Goal: Information Seeking & Learning: Learn about a topic

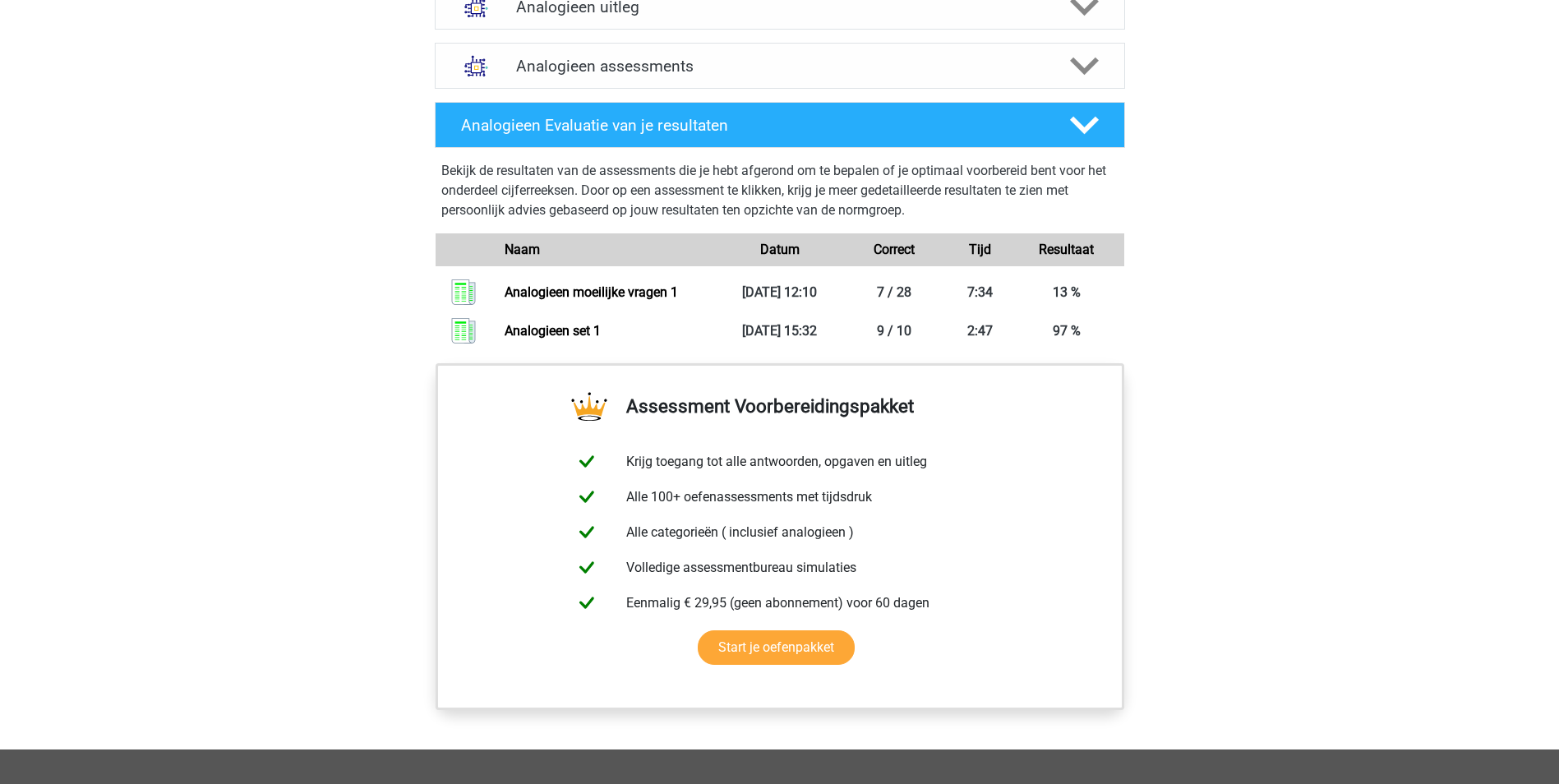
scroll to position [1233, 0]
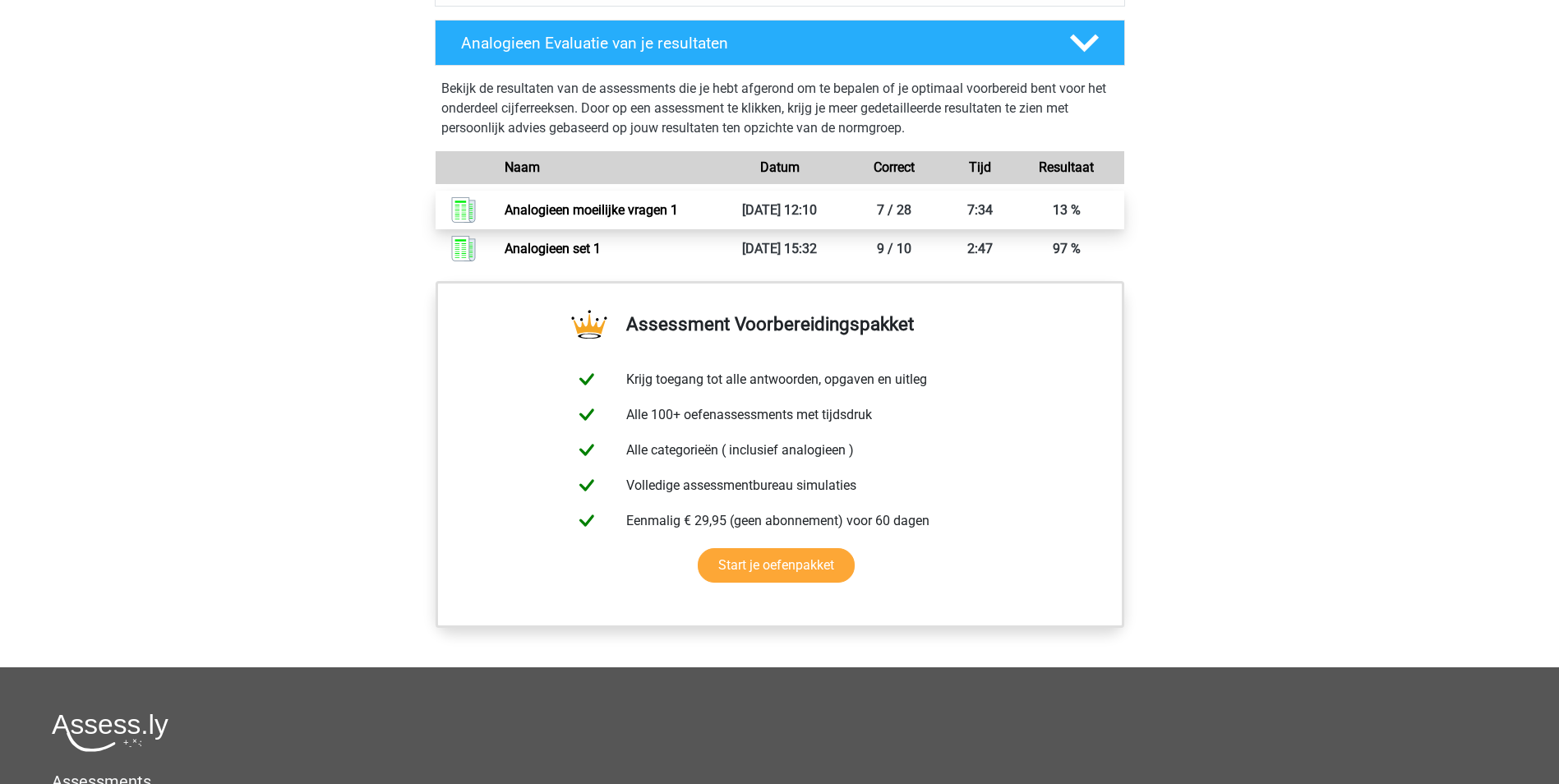
click at [608, 207] on link "Analogieen moeilijke vragen 1" at bounding box center [591, 209] width 173 height 16
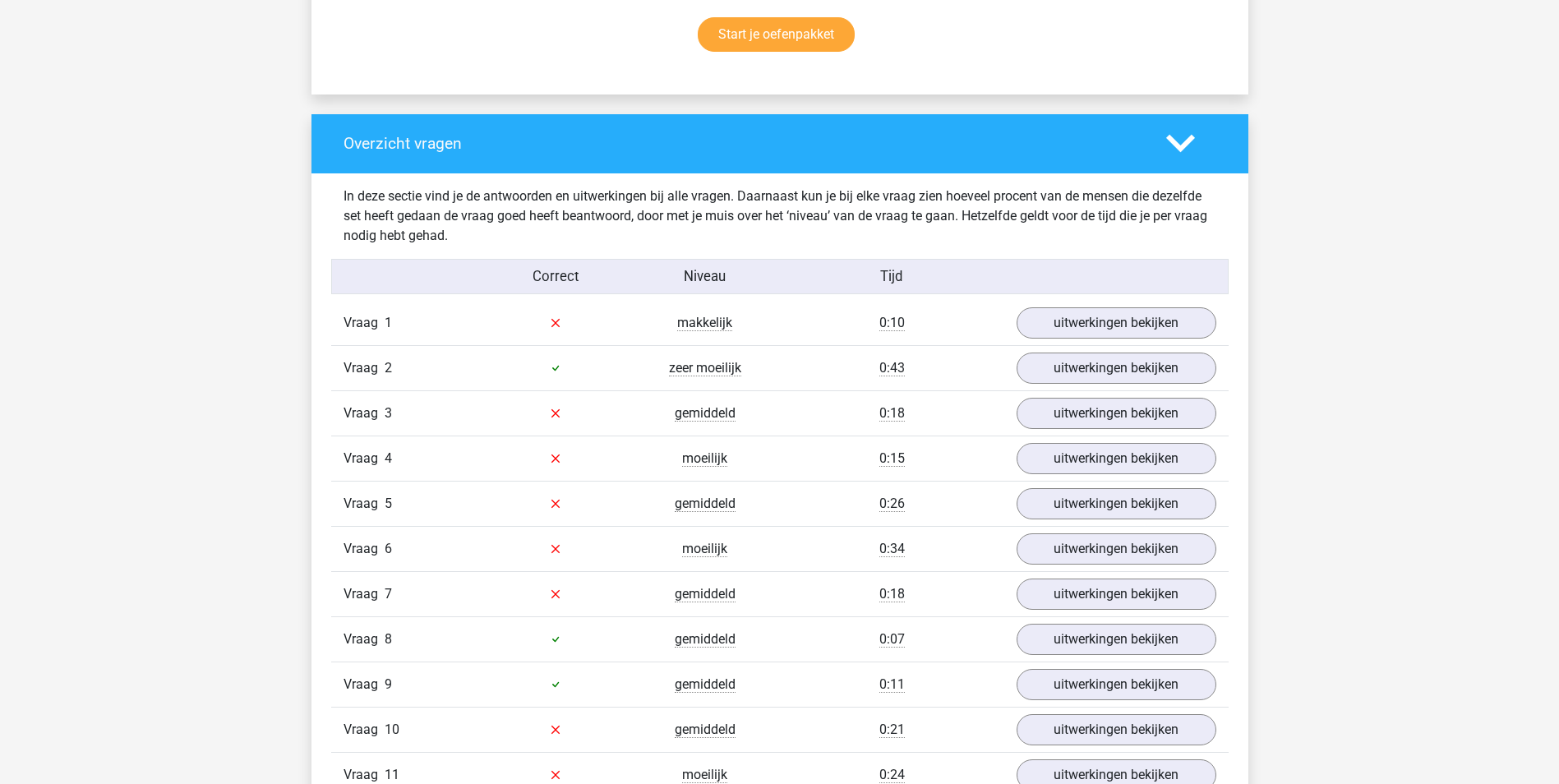
scroll to position [1150, 0]
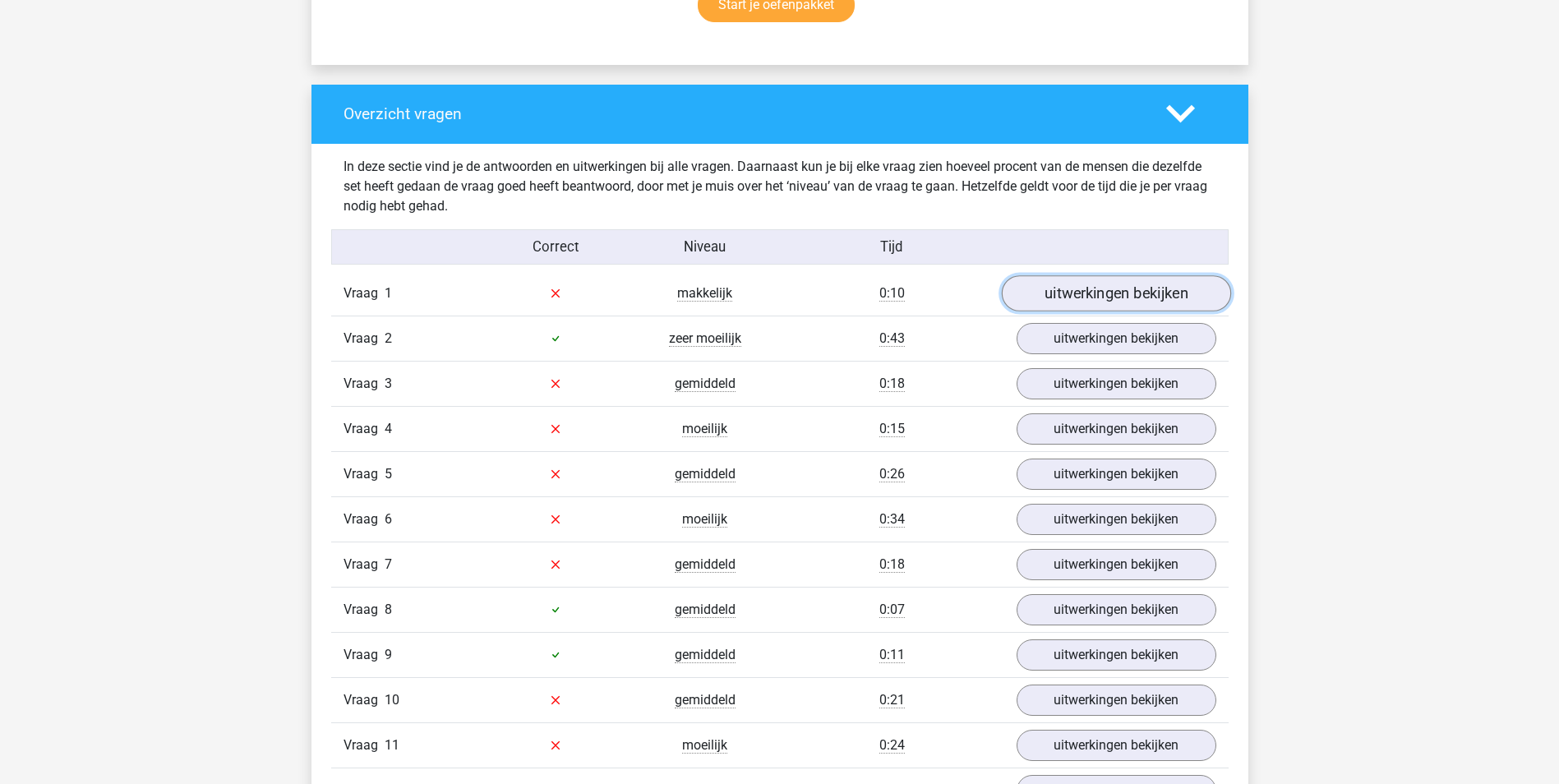
click at [1083, 296] on link "uitwerkingen bekijken" at bounding box center [1115, 292] width 229 height 36
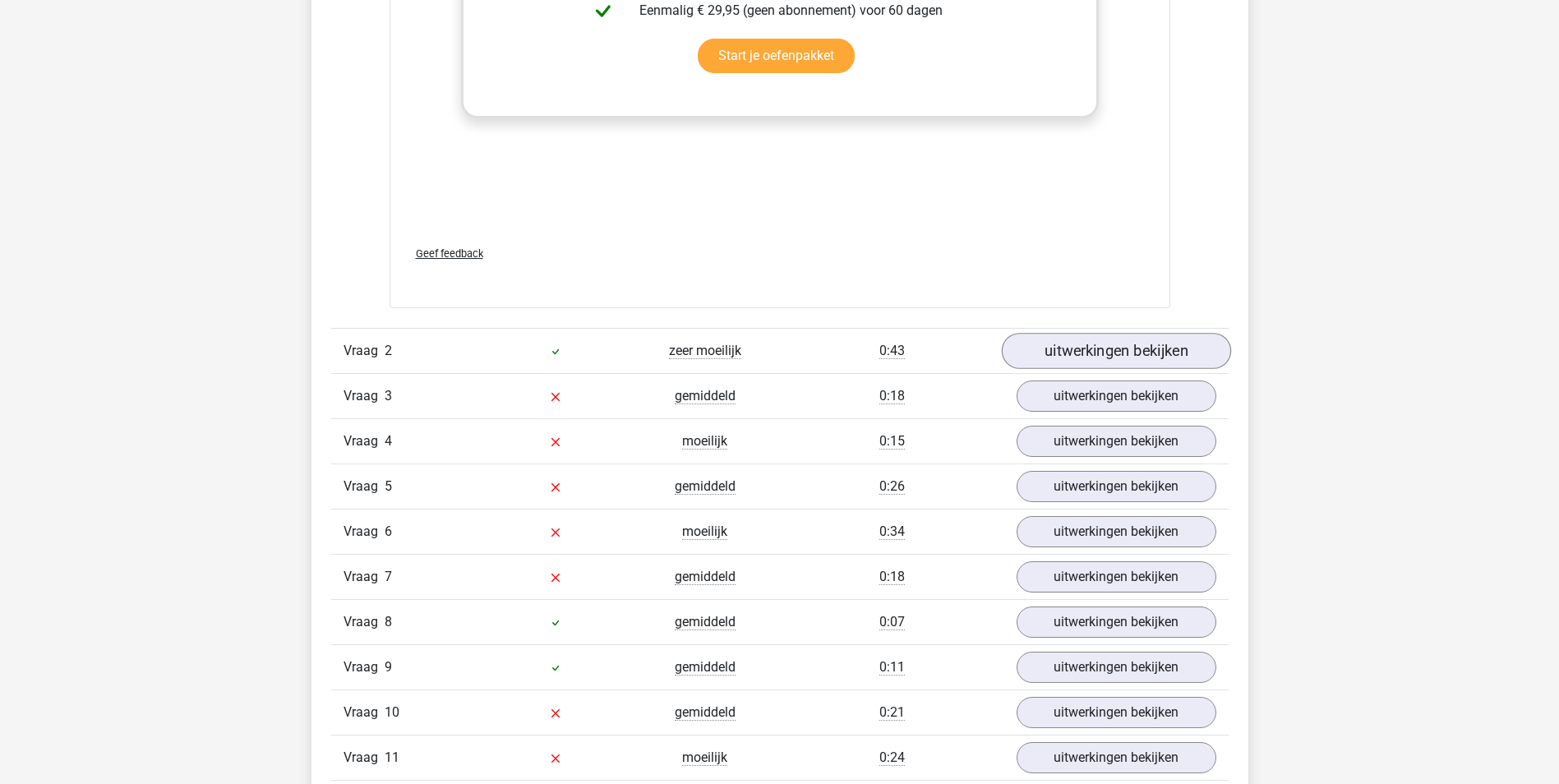
scroll to position [1972, 0]
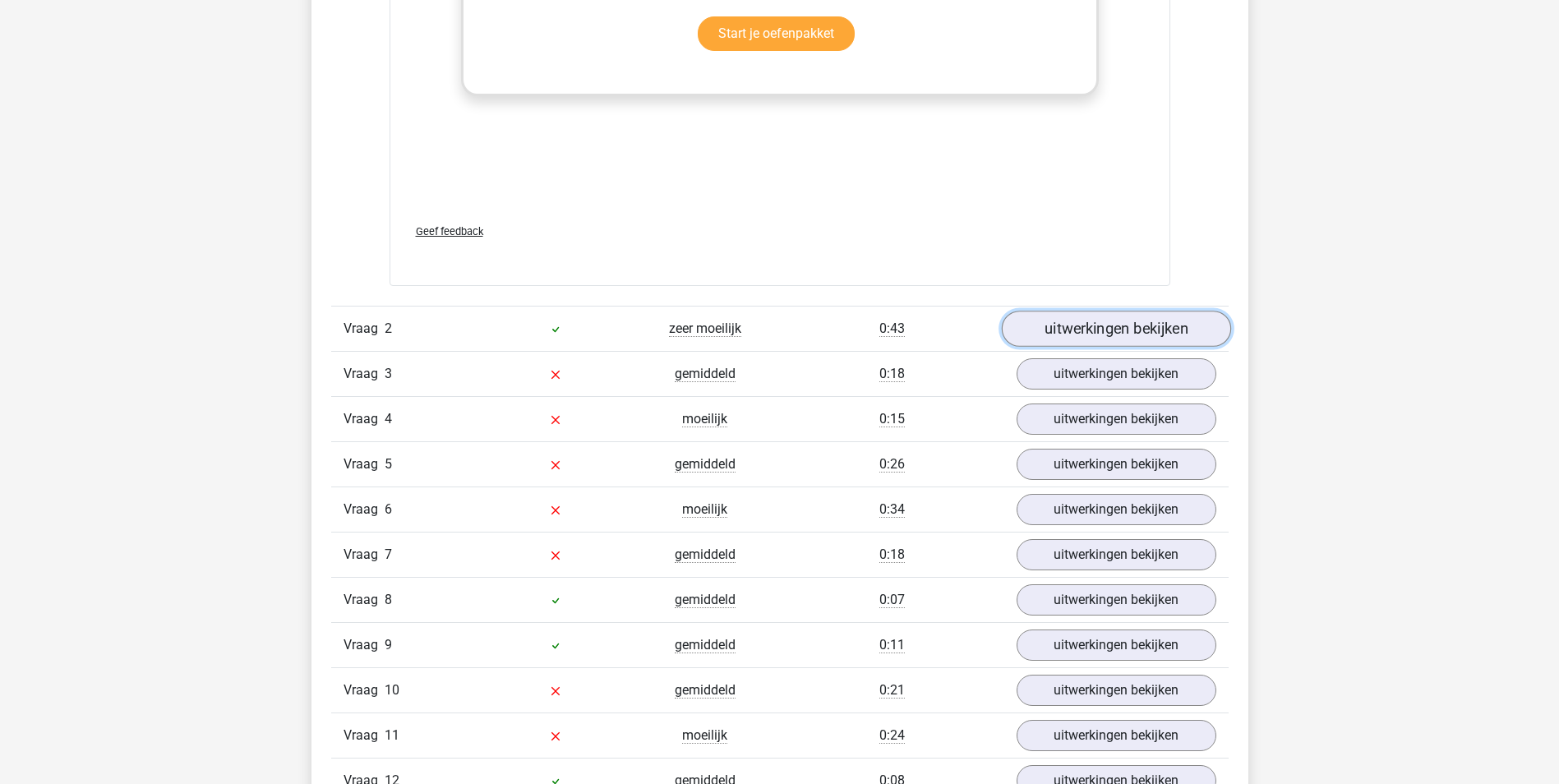
click at [1142, 324] on link "uitwerkingen bekijken" at bounding box center [1115, 328] width 229 height 36
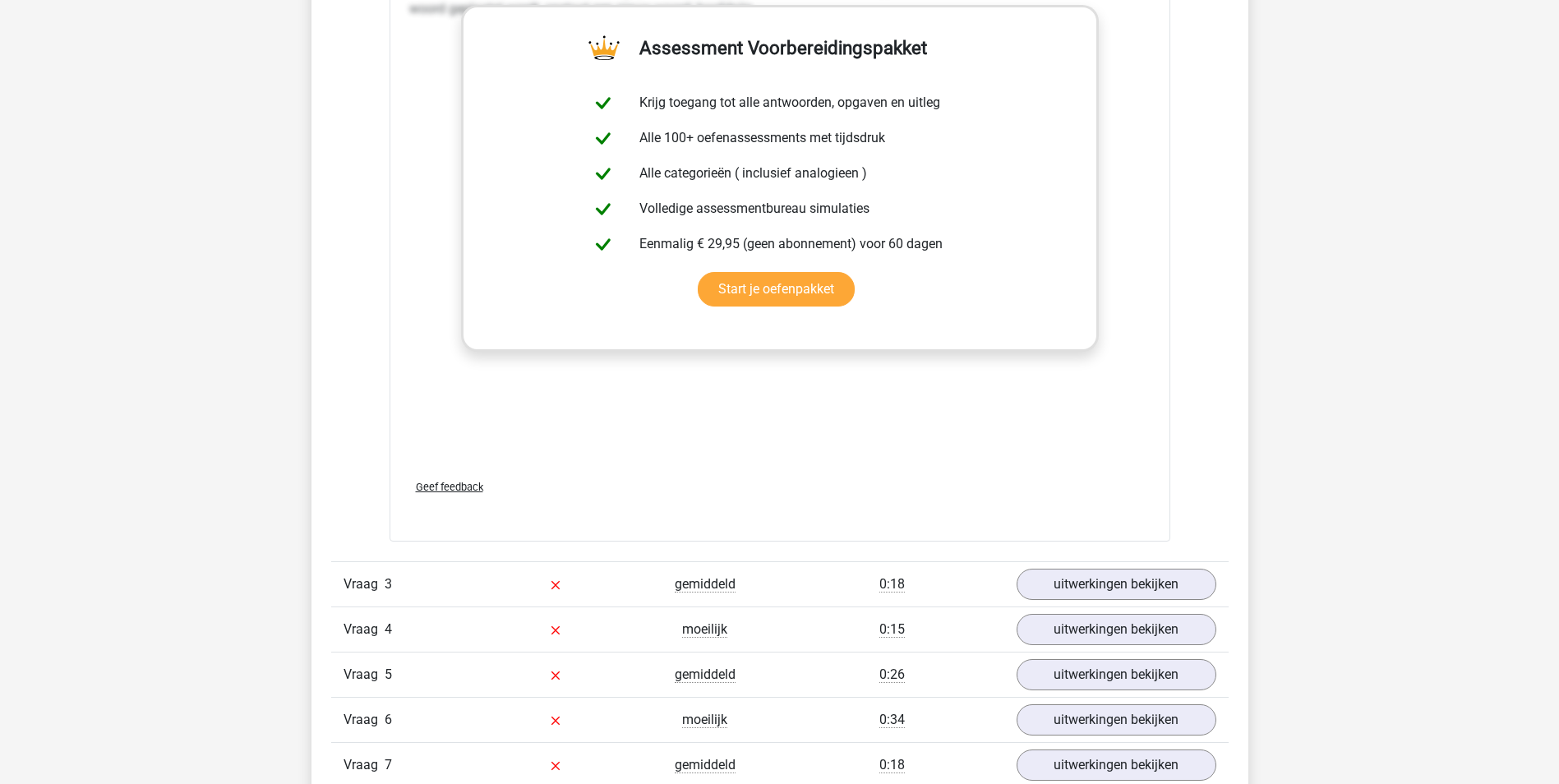
scroll to position [2629, 0]
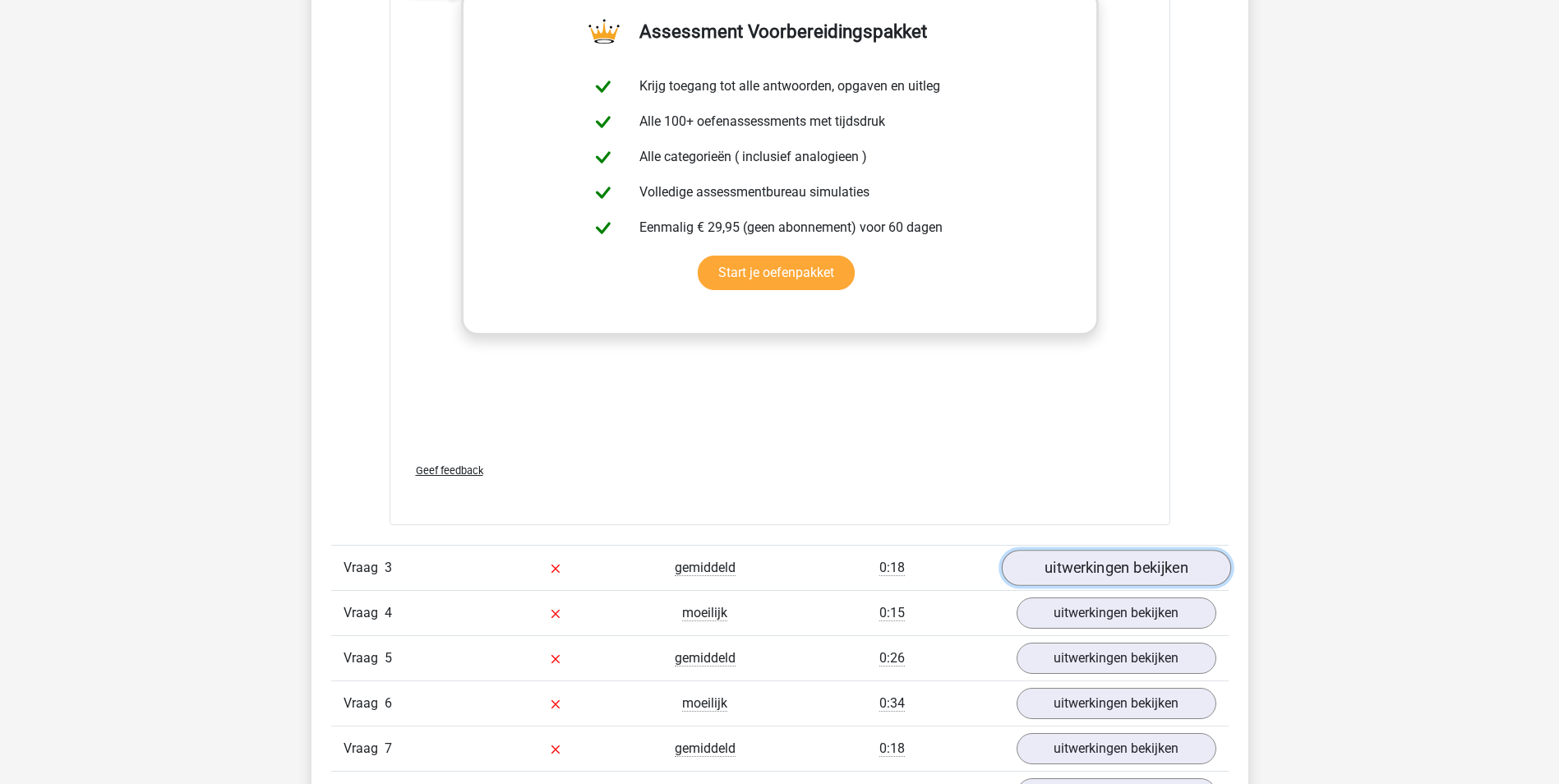
click at [1124, 565] on link "uitwerkingen bekijken" at bounding box center [1115, 567] width 229 height 36
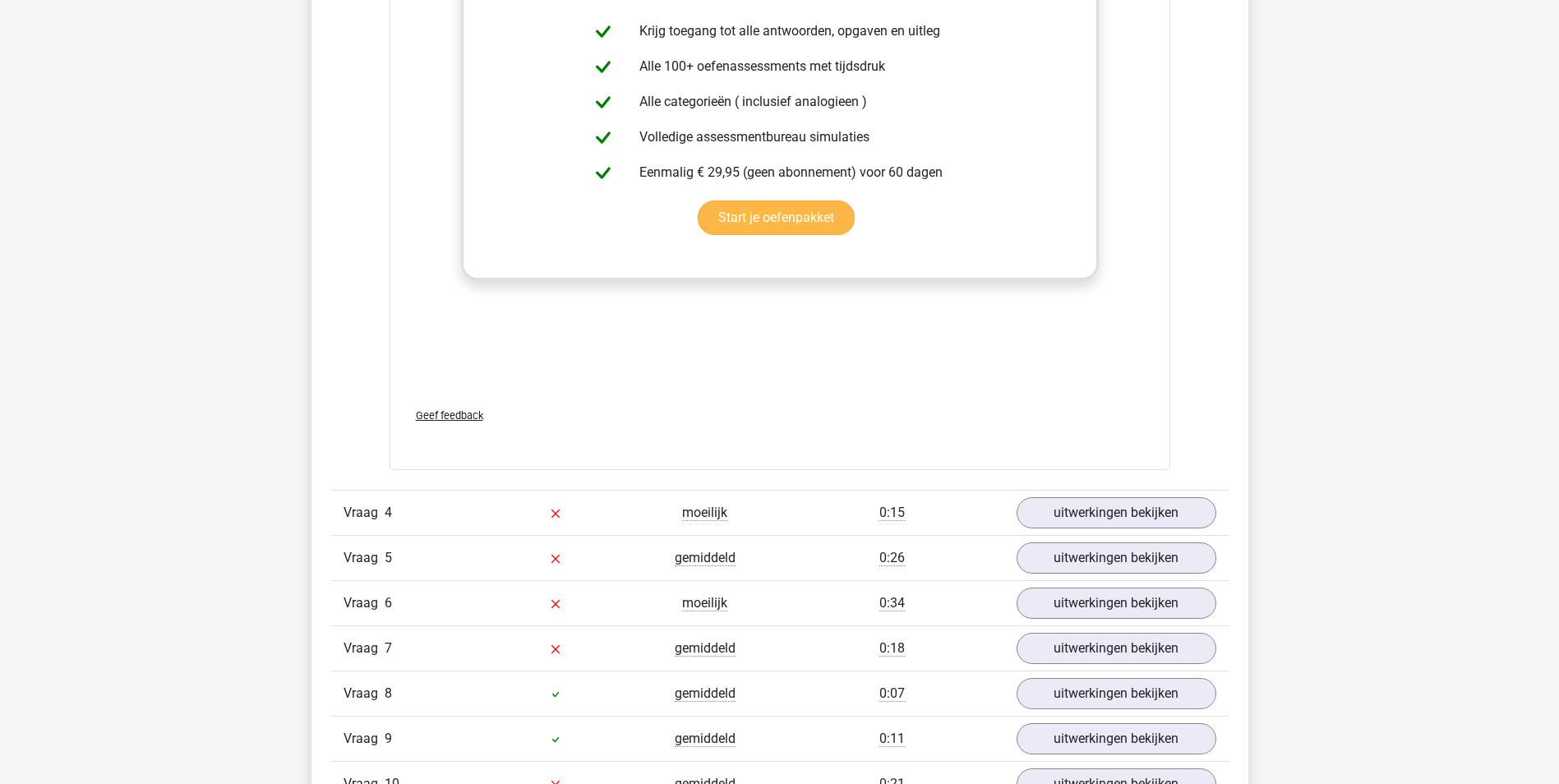
scroll to position [3614, 0]
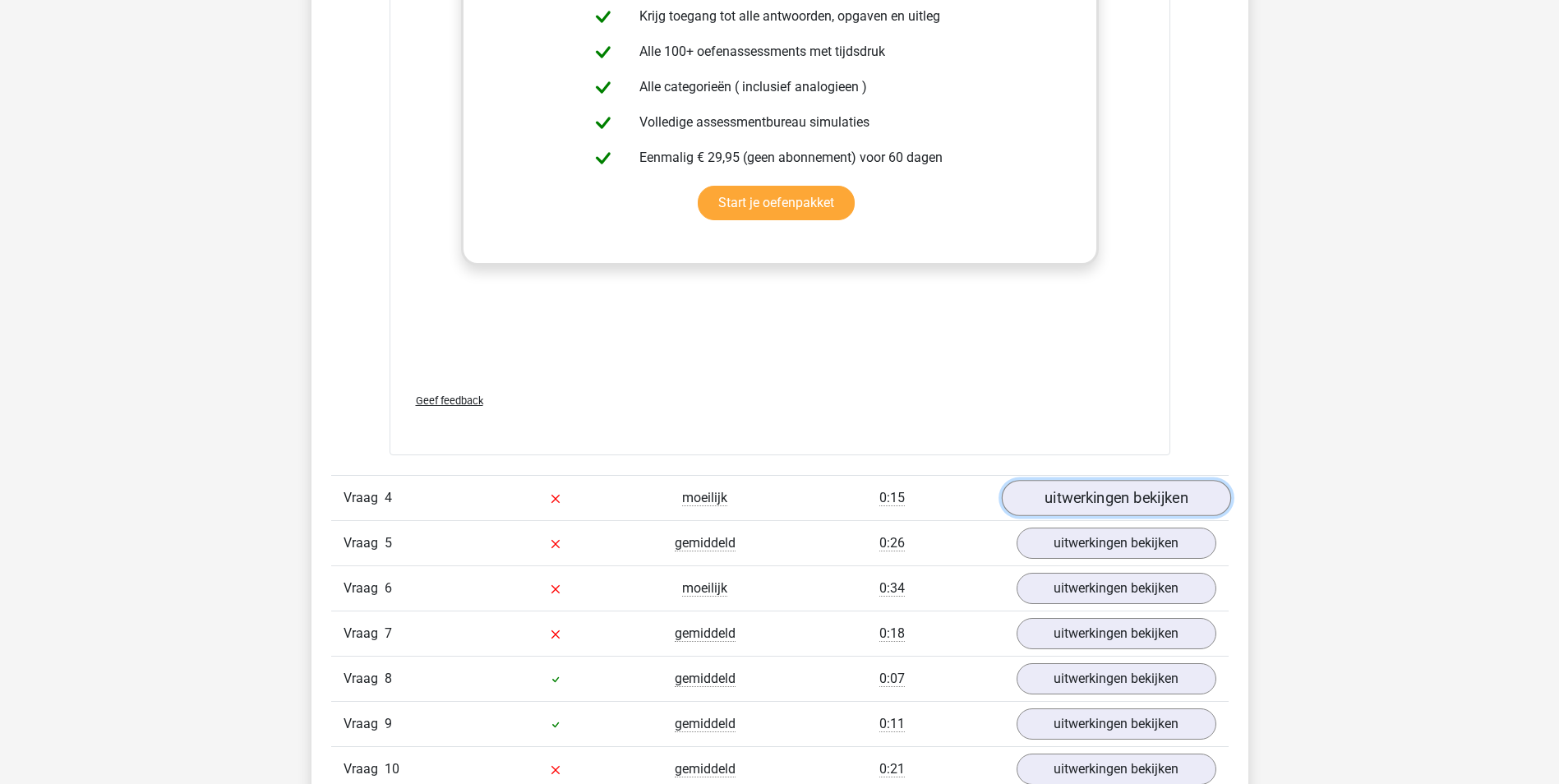
click at [1086, 496] on link "uitwerkingen bekijken" at bounding box center [1115, 497] width 229 height 36
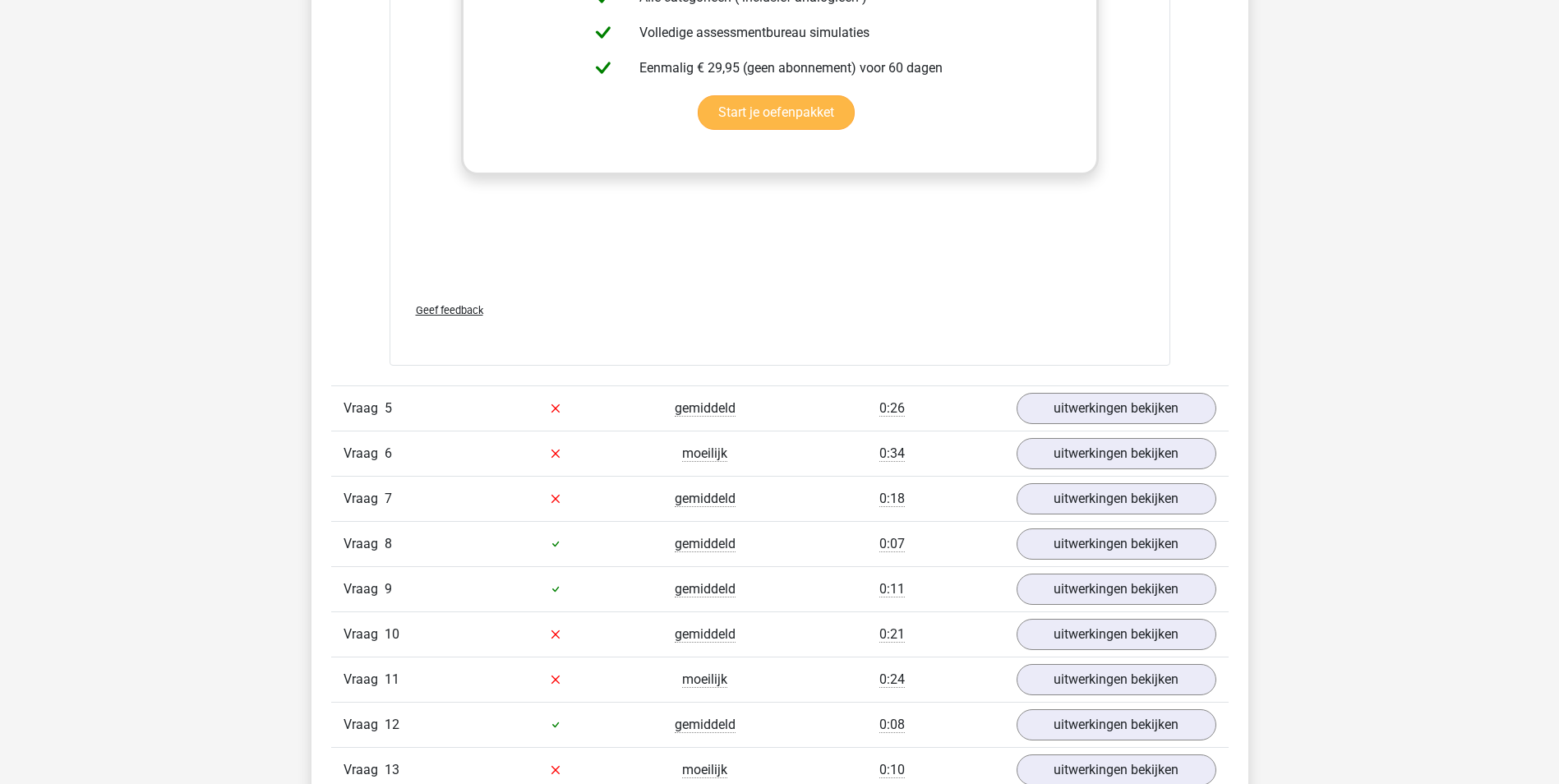
scroll to position [4600, 0]
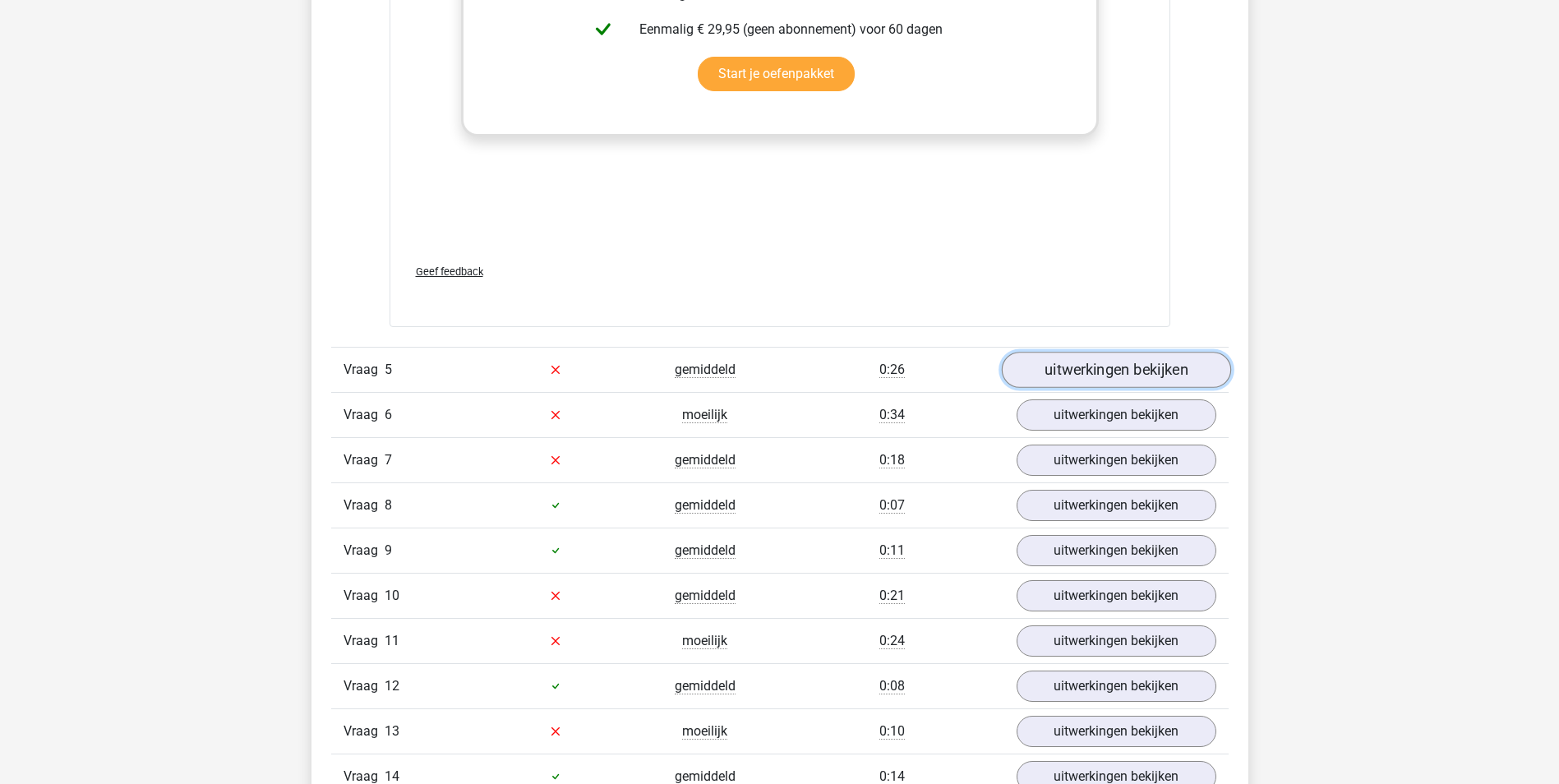
click at [1100, 363] on link "uitwerkingen bekijken" at bounding box center [1115, 369] width 229 height 36
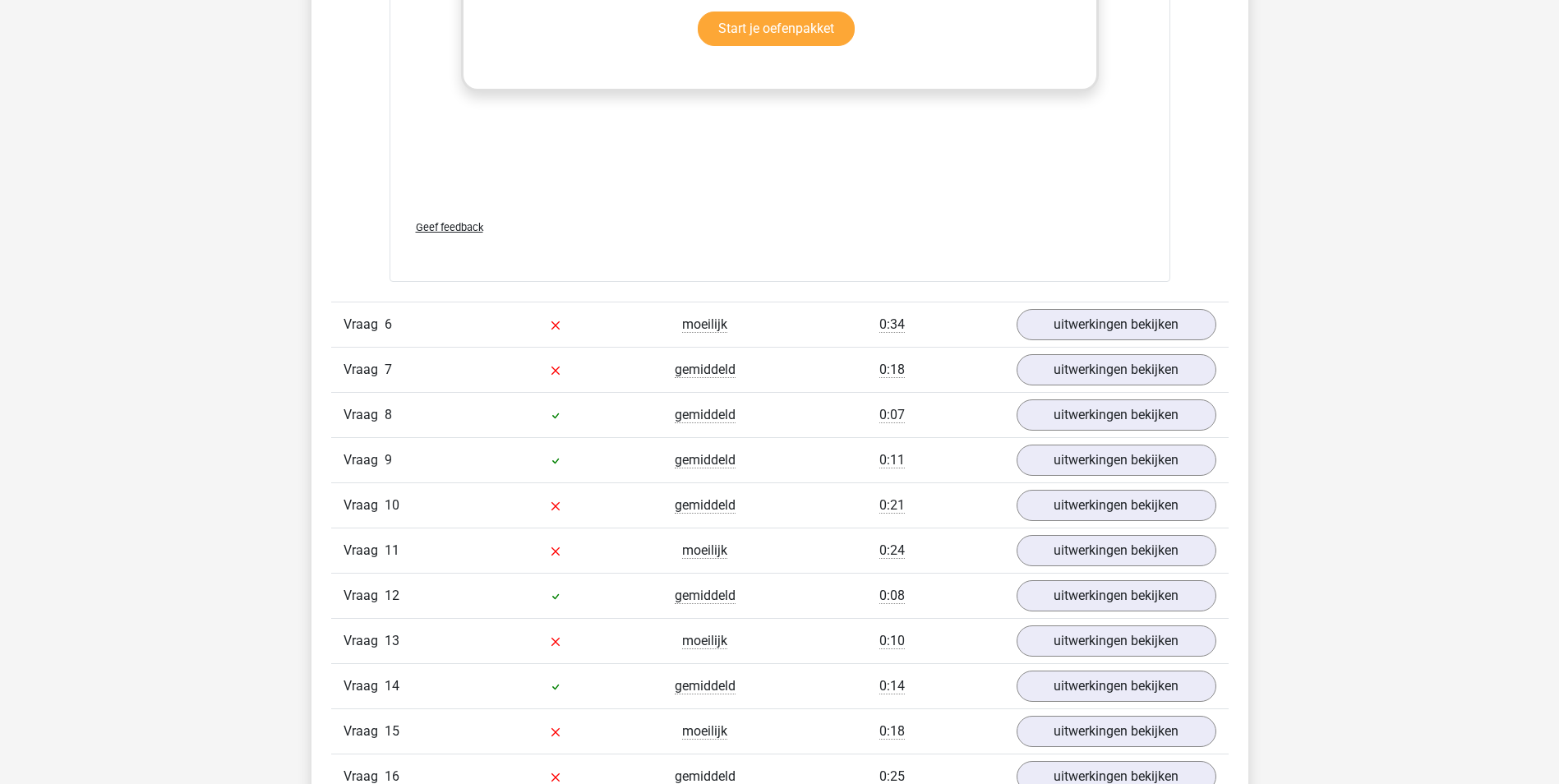
scroll to position [5504, 0]
click at [1064, 327] on link "uitwerkingen bekijken" at bounding box center [1115, 322] width 229 height 36
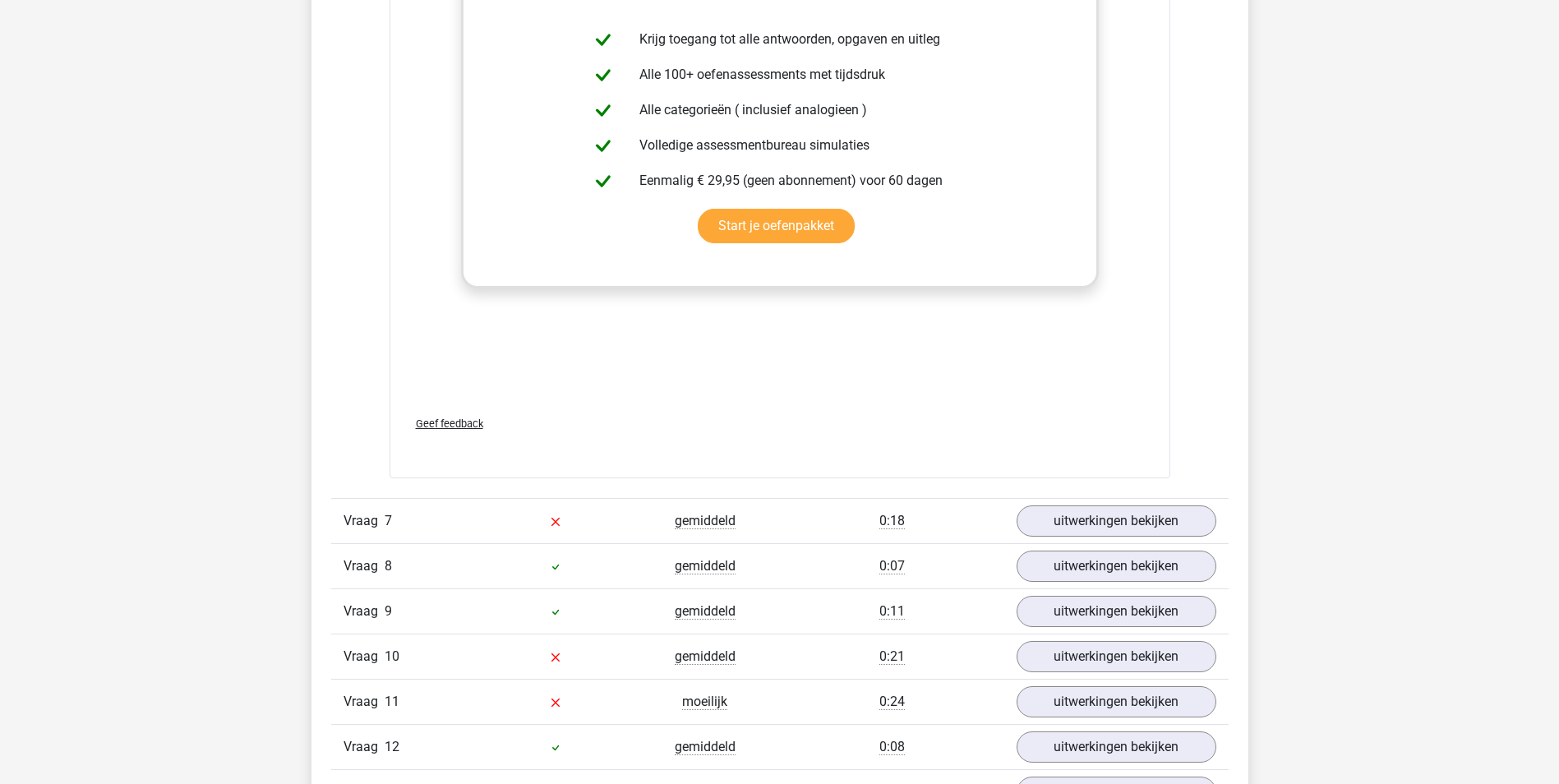
scroll to position [6325, 0]
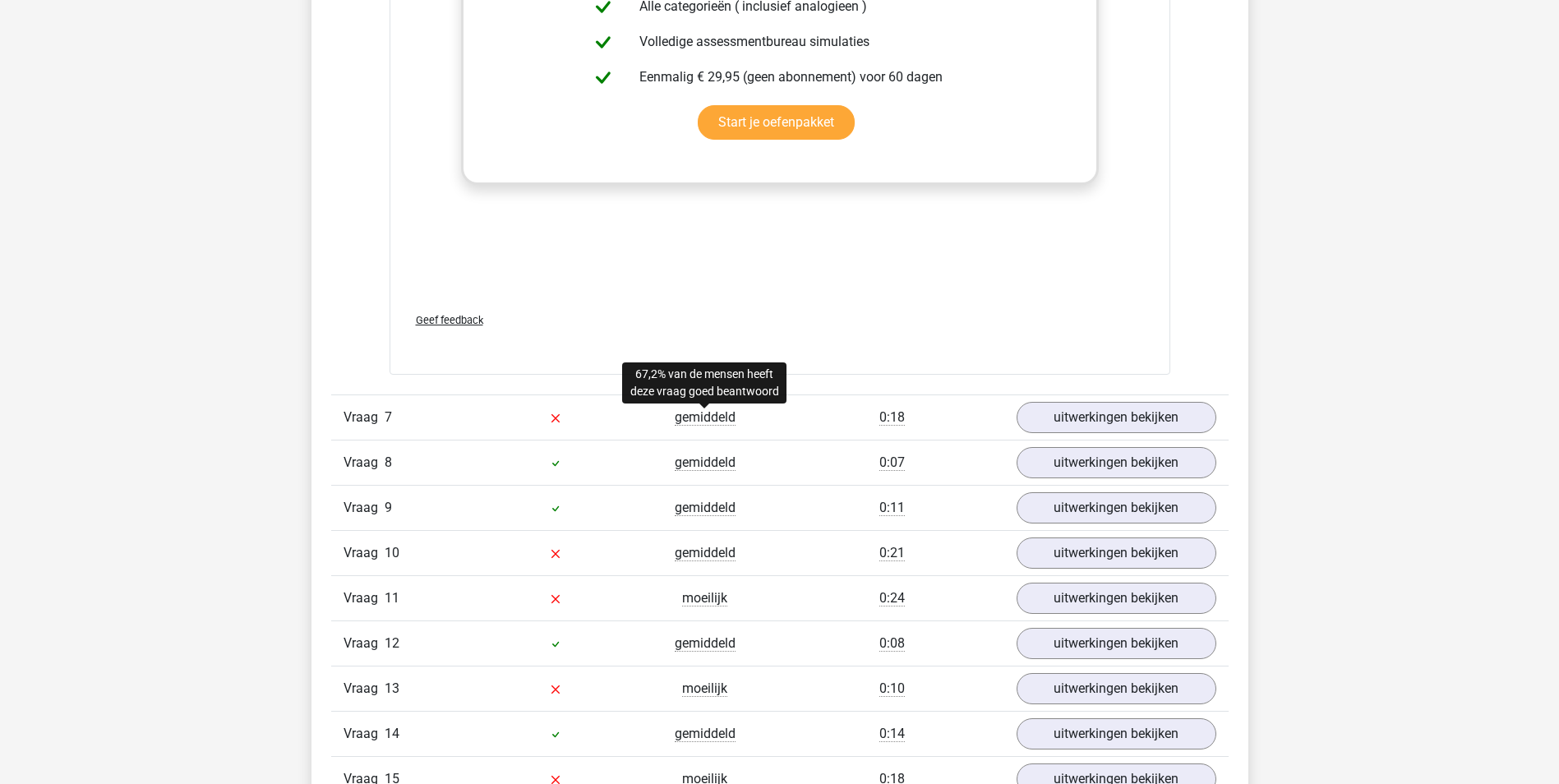
click at [679, 421] on span "gemiddeld" at bounding box center [705, 418] width 61 height 17
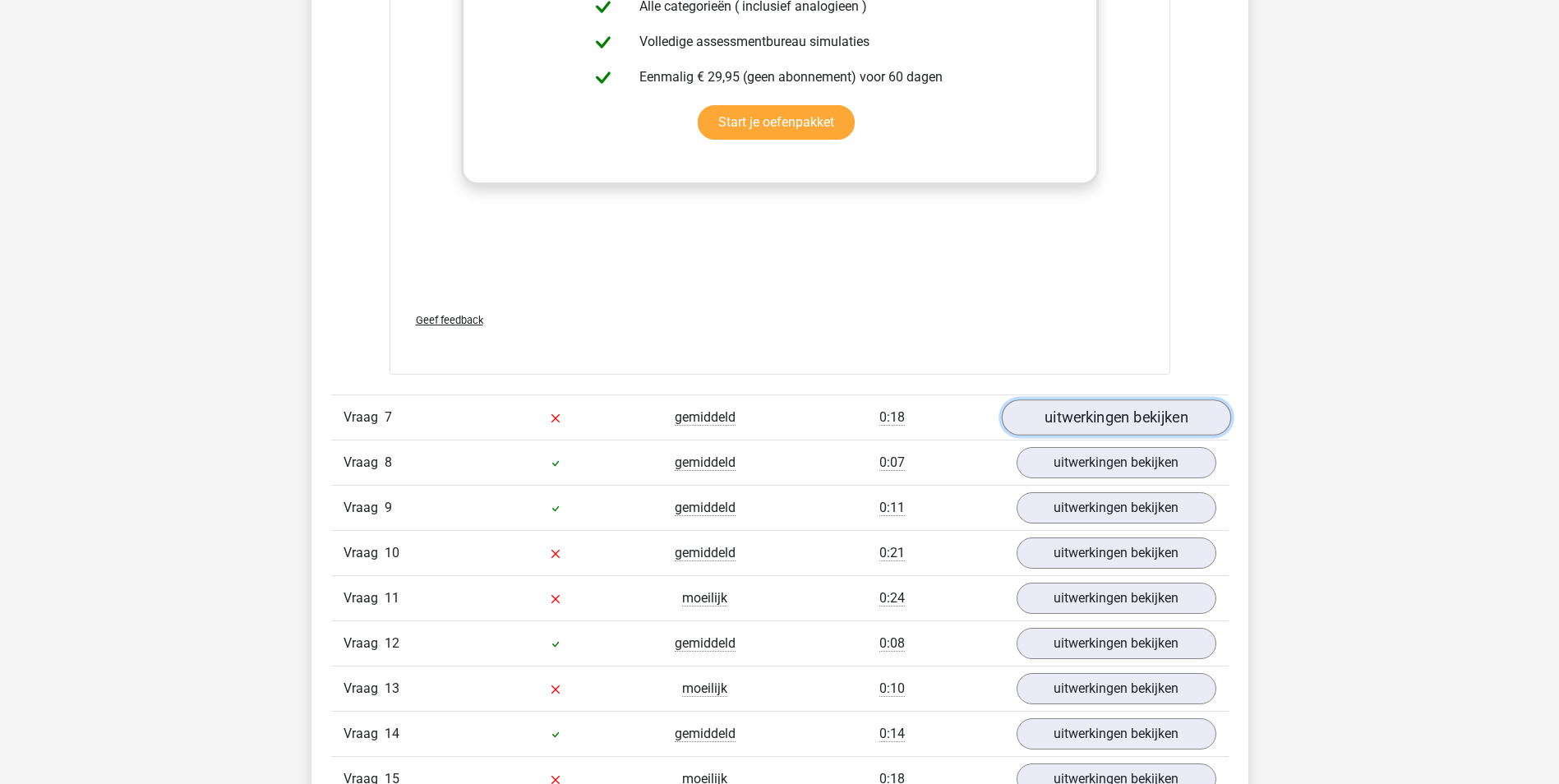
click at [1091, 424] on link "uitwerkingen bekijken" at bounding box center [1115, 417] width 229 height 36
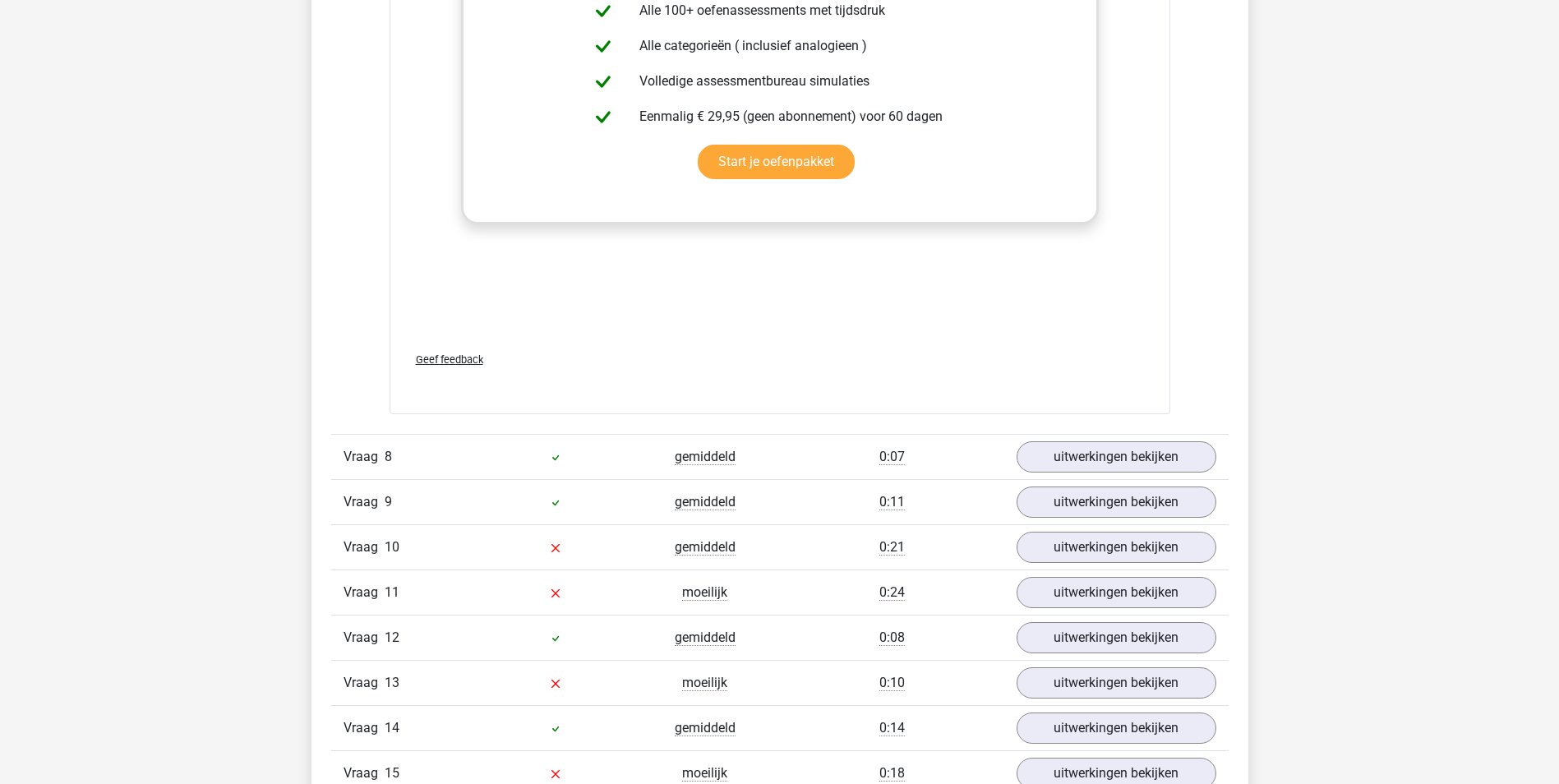
scroll to position [7147, 0]
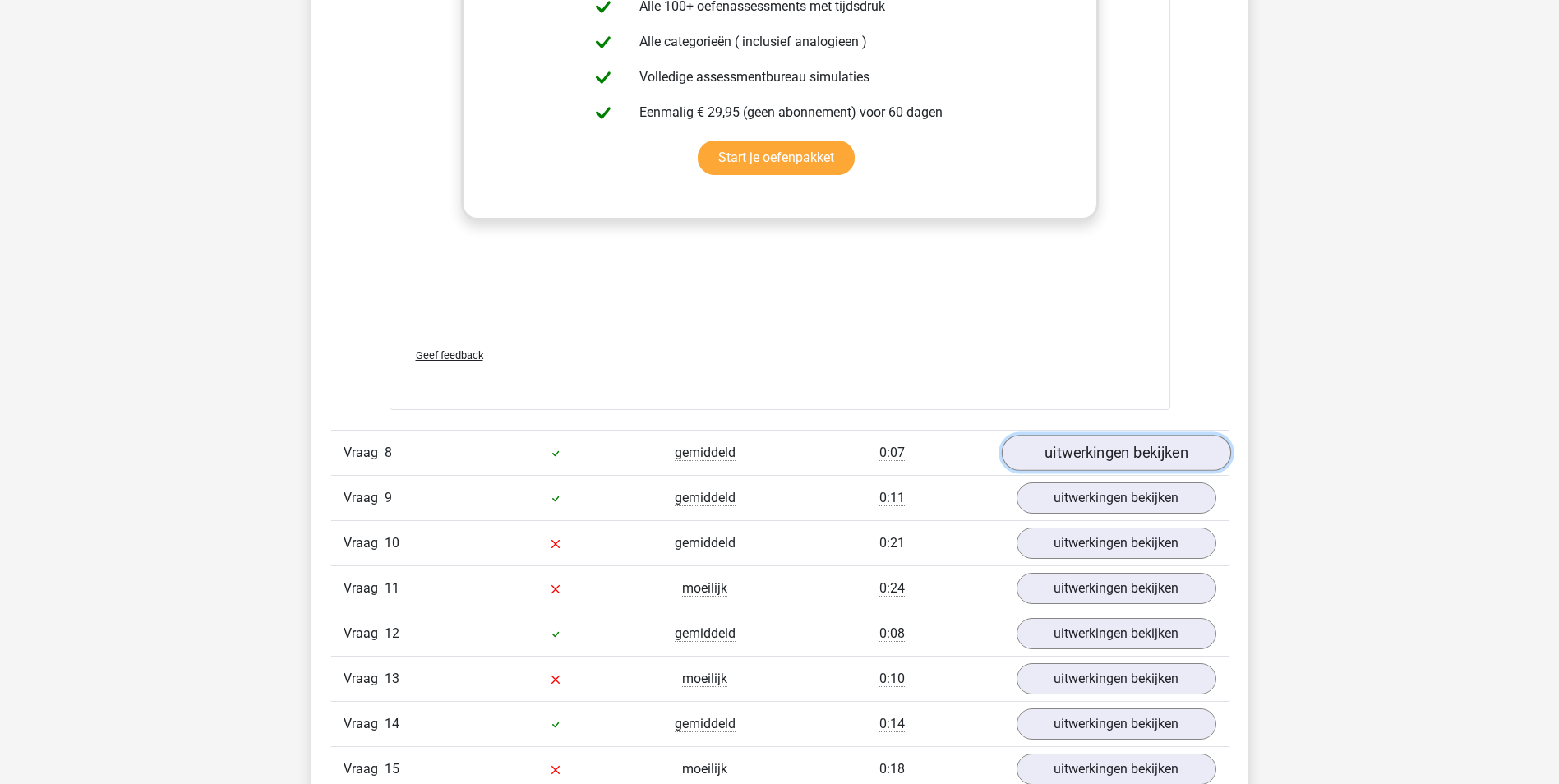
click at [1150, 449] on link "uitwerkingen bekijken" at bounding box center [1115, 452] width 229 height 36
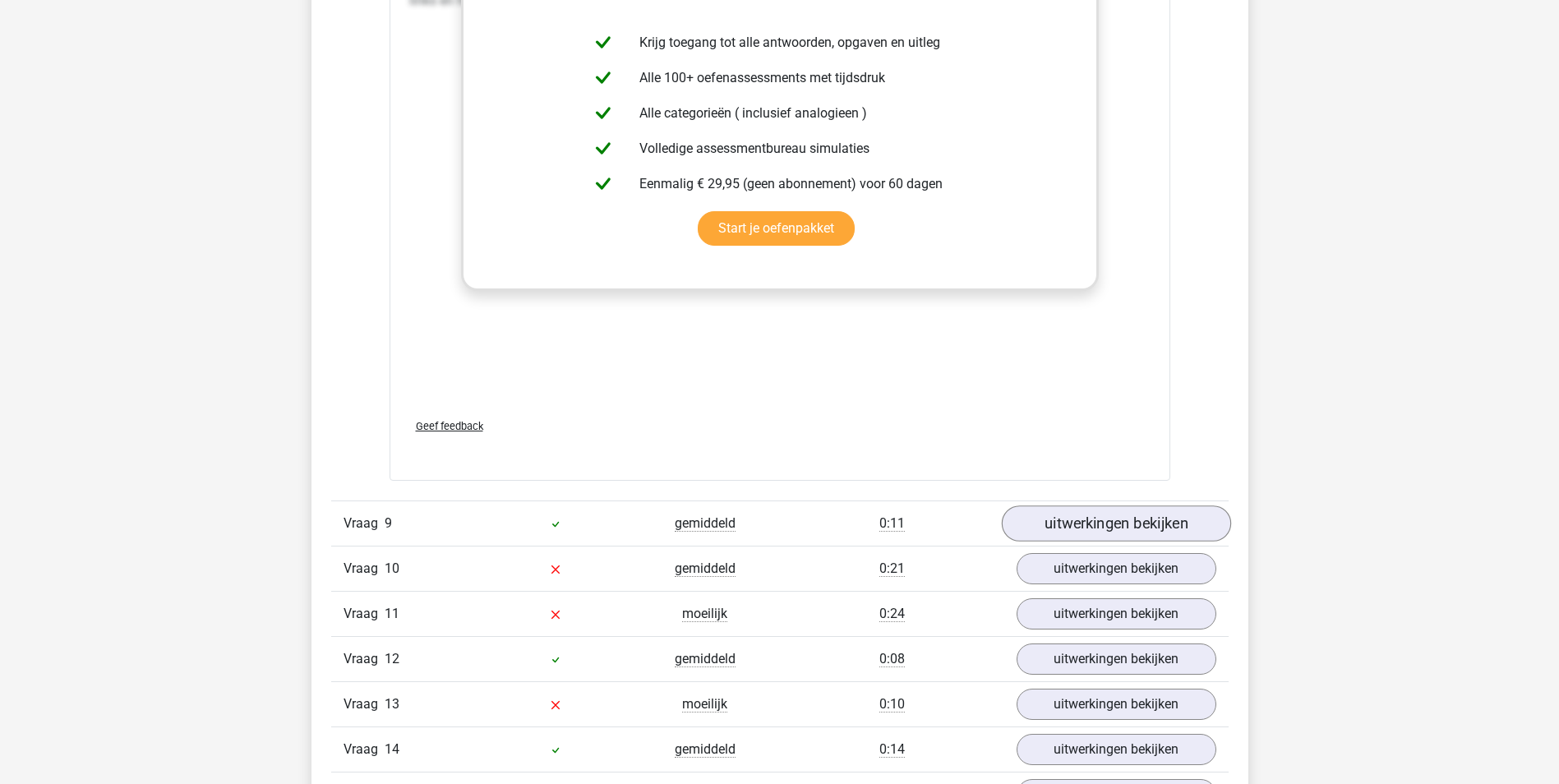
scroll to position [8050, 0]
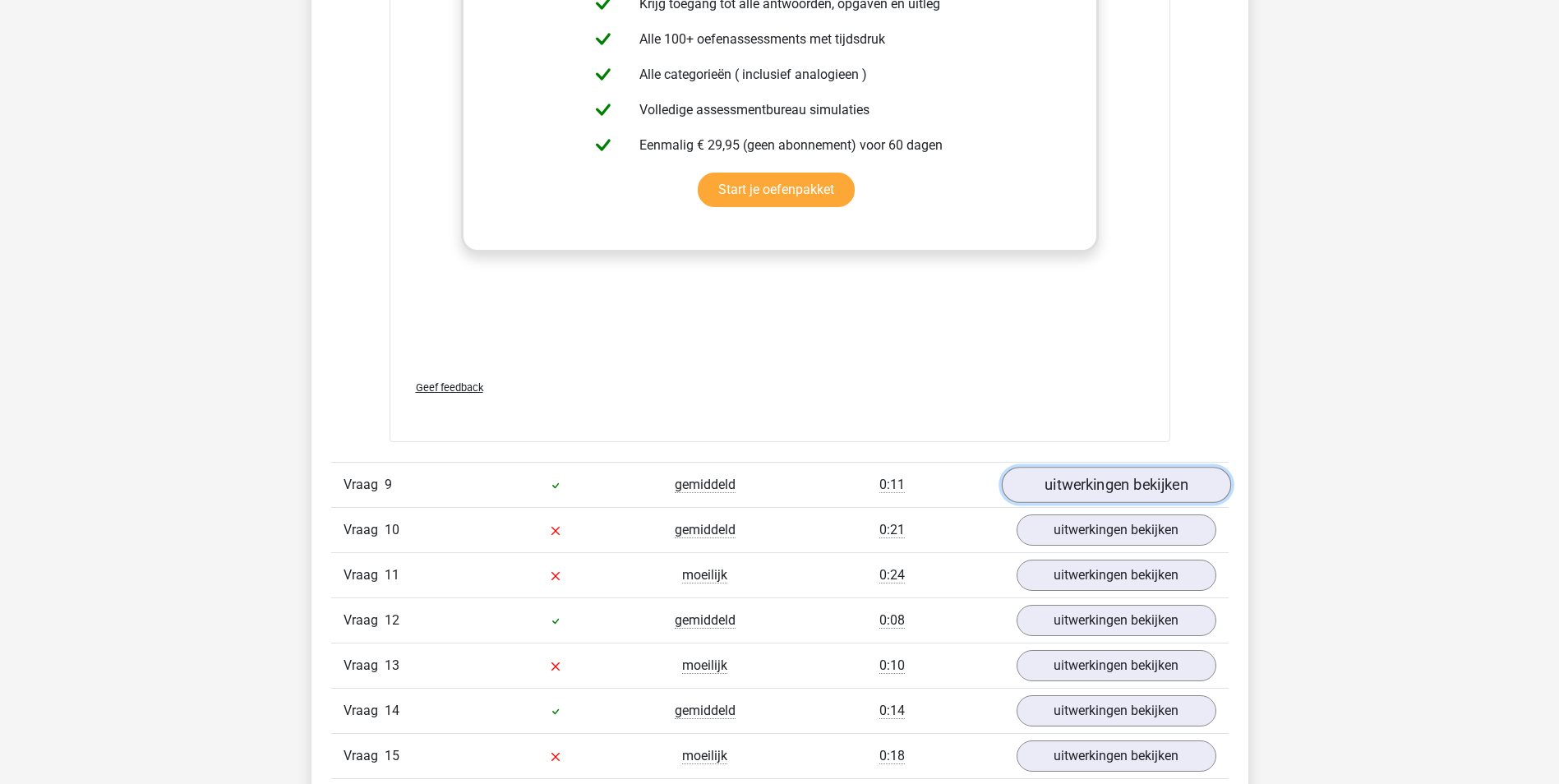
click at [1077, 485] on link "uitwerkingen bekijken" at bounding box center [1115, 485] width 229 height 36
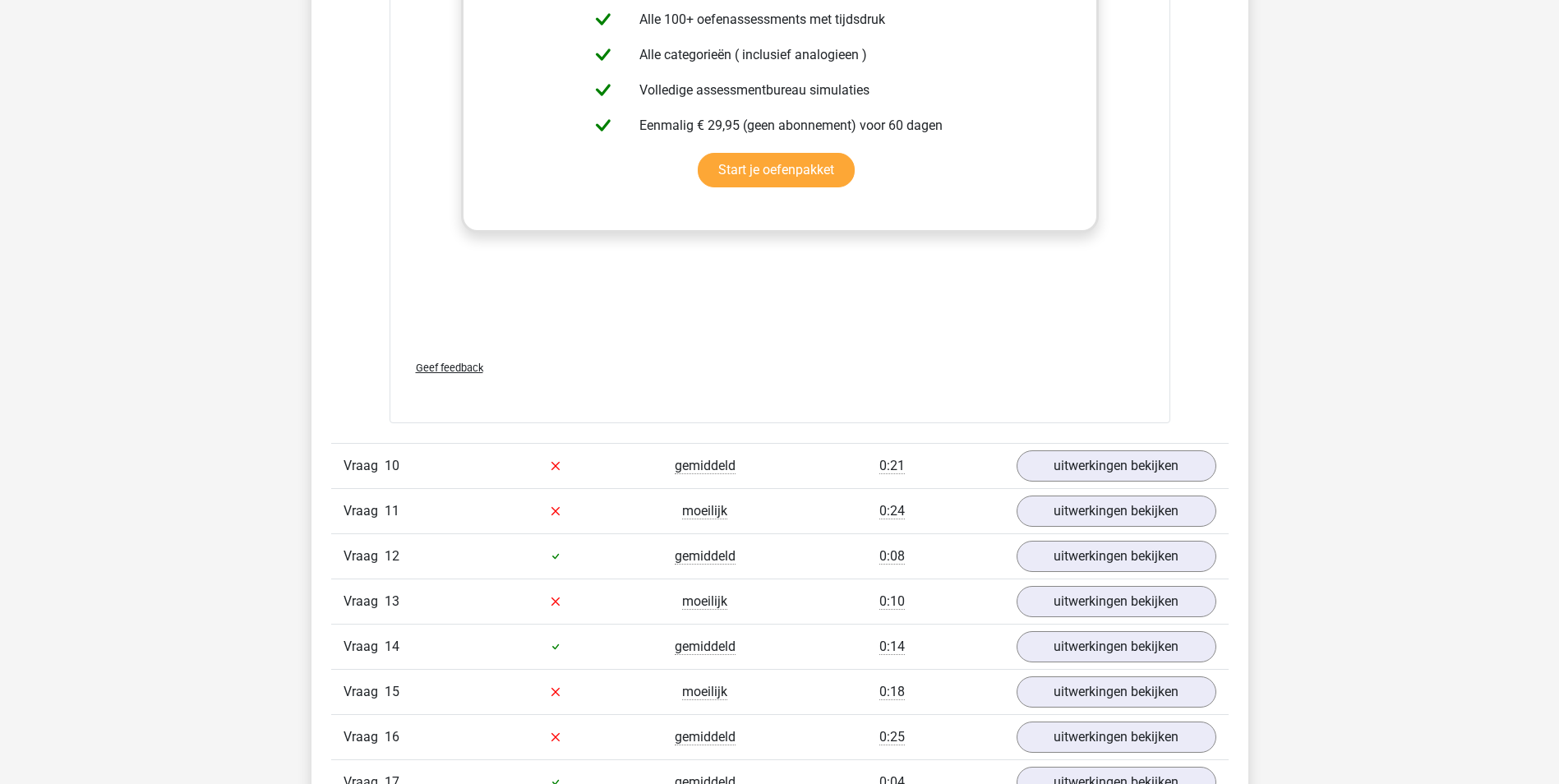
scroll to position [8953, 0]
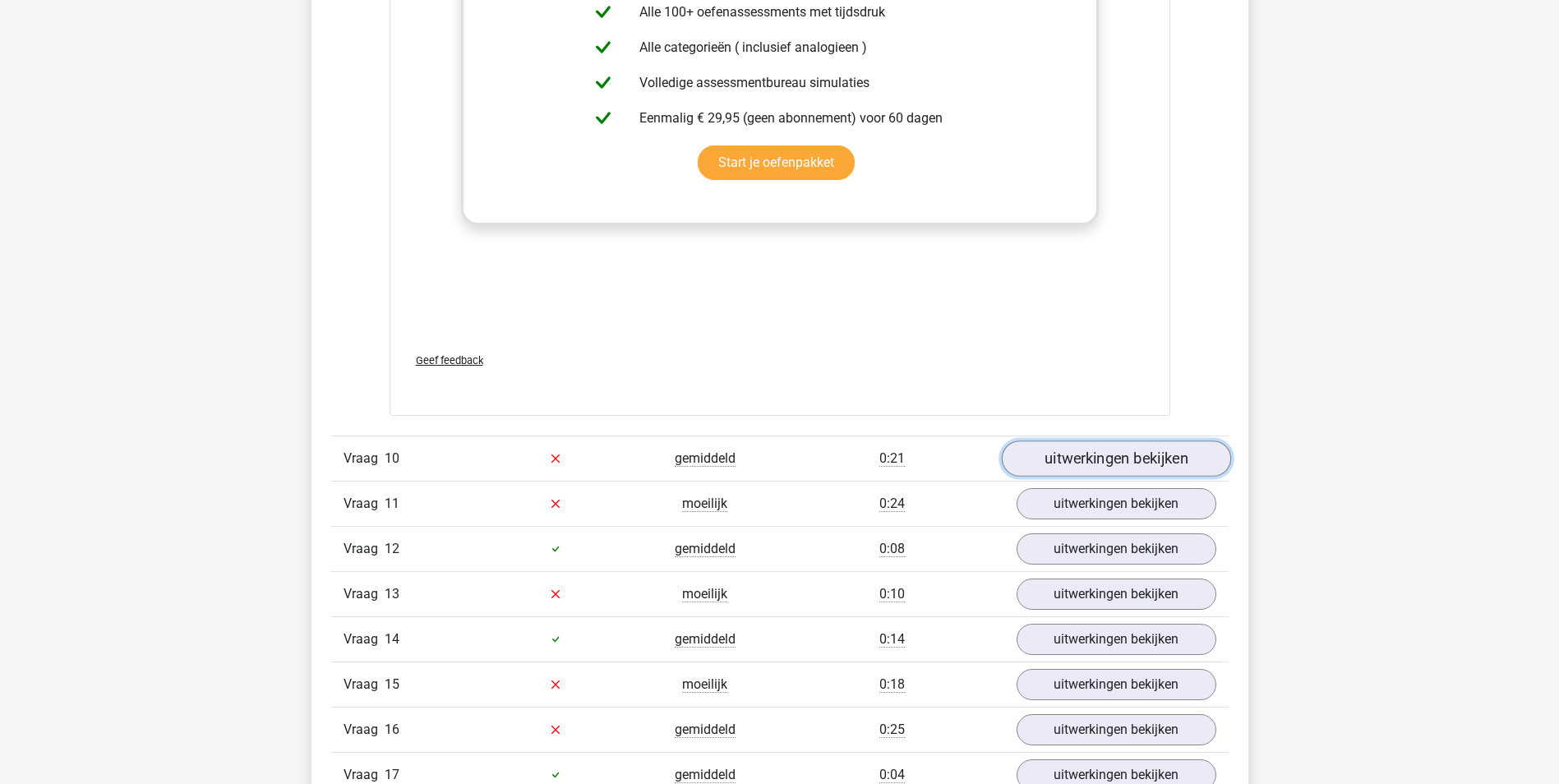
click at [1117, 458] on link "uitwerkingen bekijken" at bounding box center [1115, 458] width 229 height 36
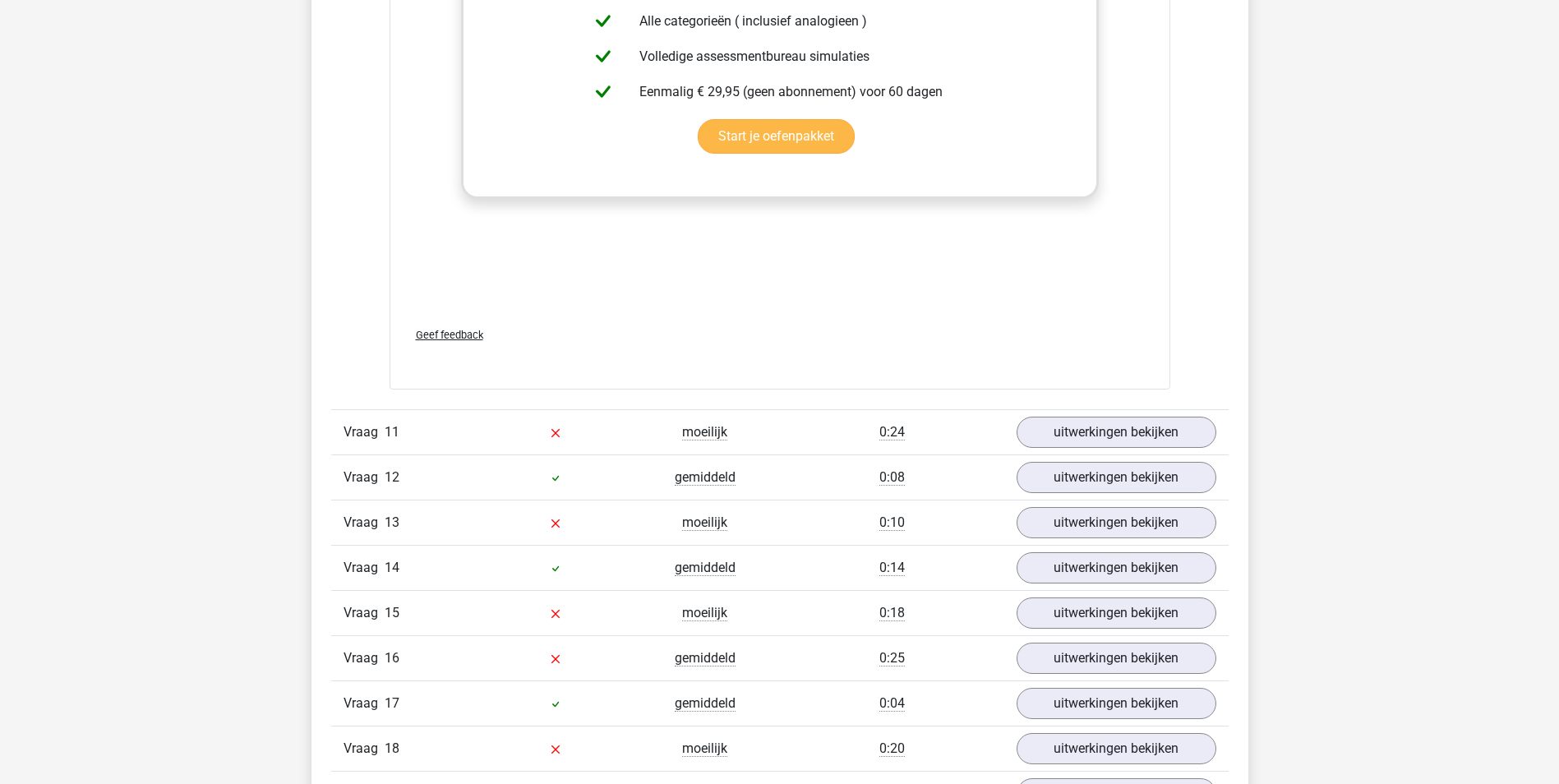
scroll to position [9857, 0]
click at [1104, 433] on link "uitwerkingen bekijken" at bounding box center [1115, 431] width 229 height 36
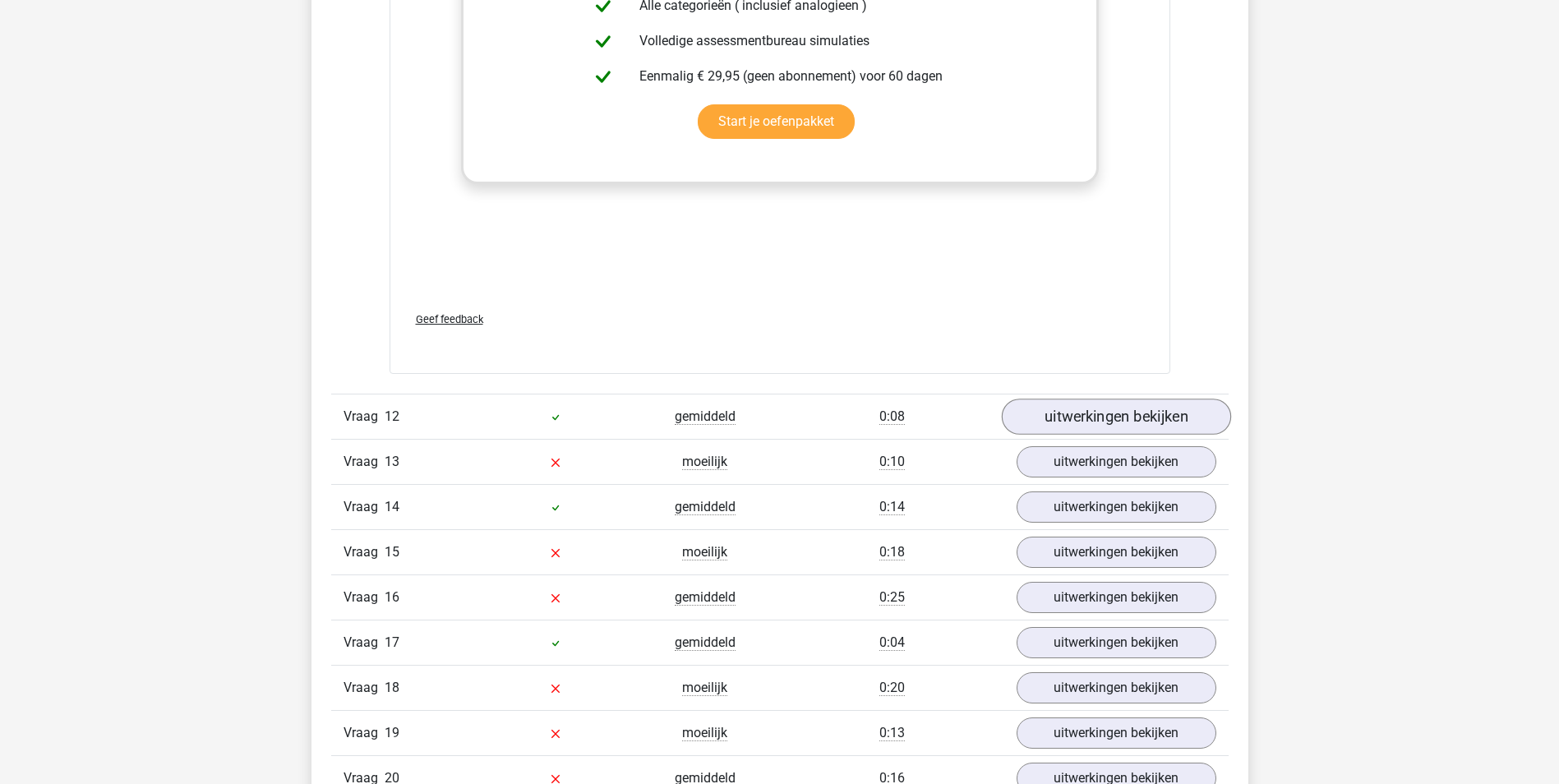
scroll to position [10760, 0]
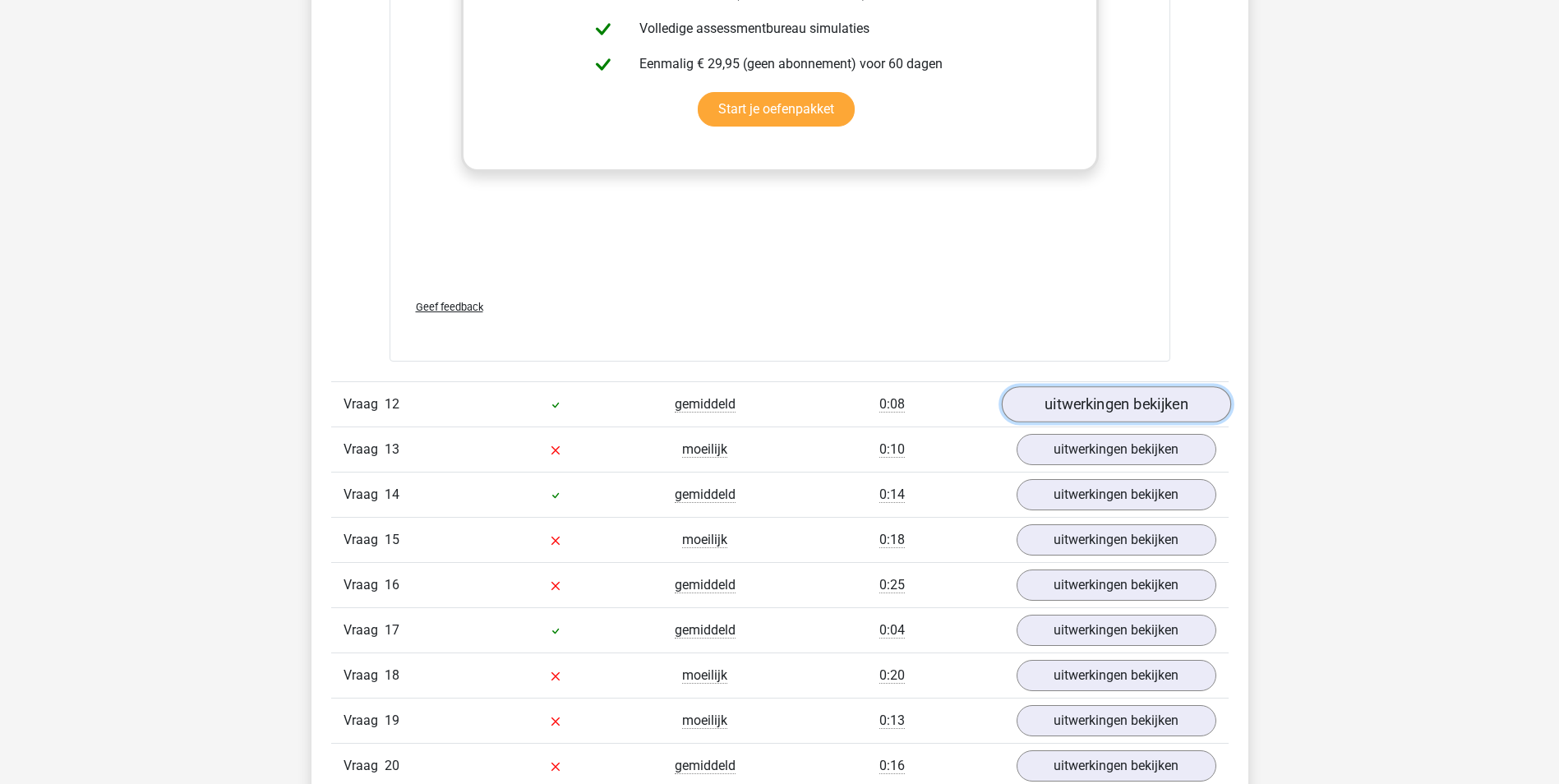
click at [1120, 412] on link "uitwerkingen bekijken" at bounding box center [1115, 404] width 229 height 36
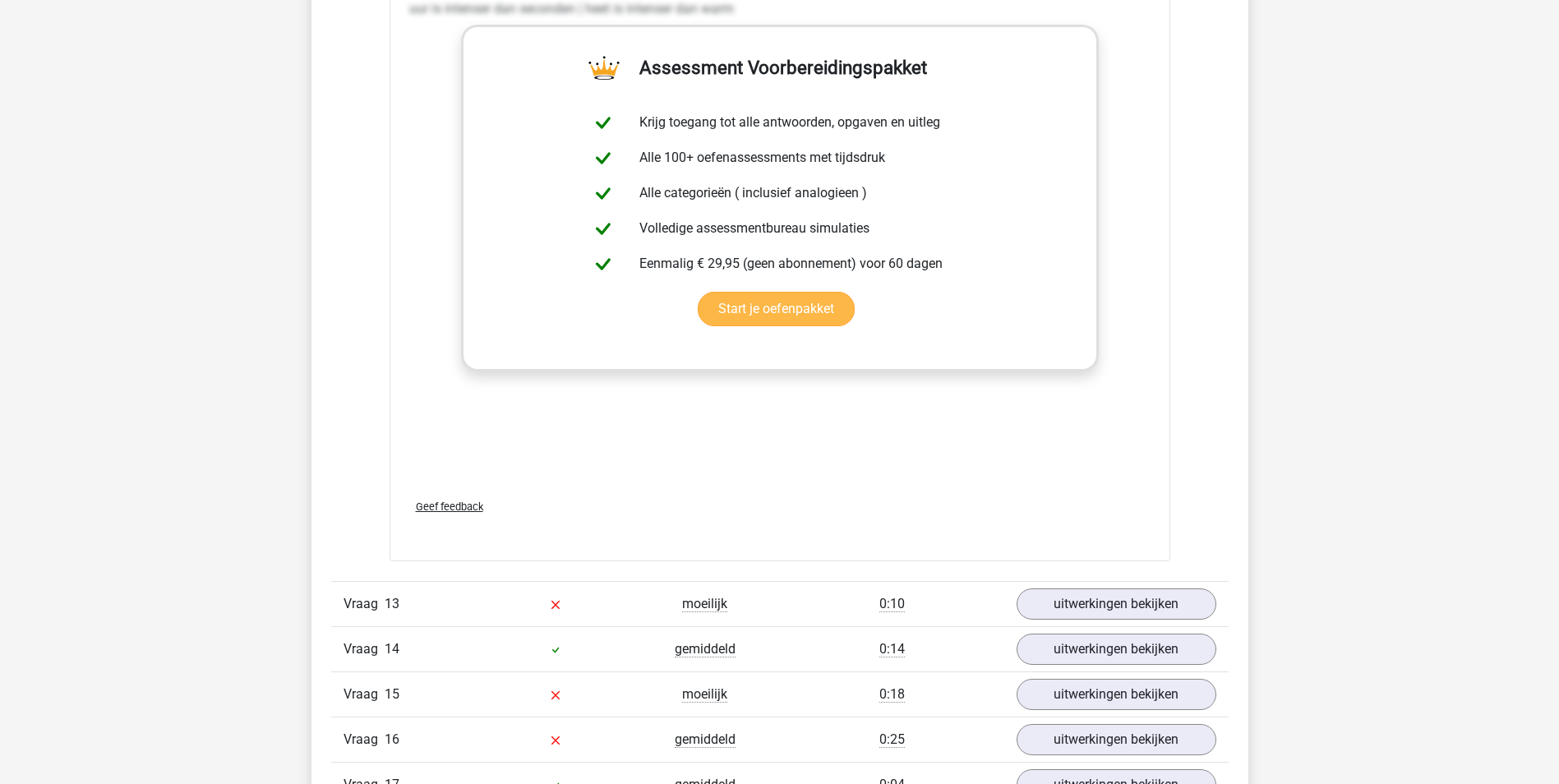
scroll to position [11499, 0]
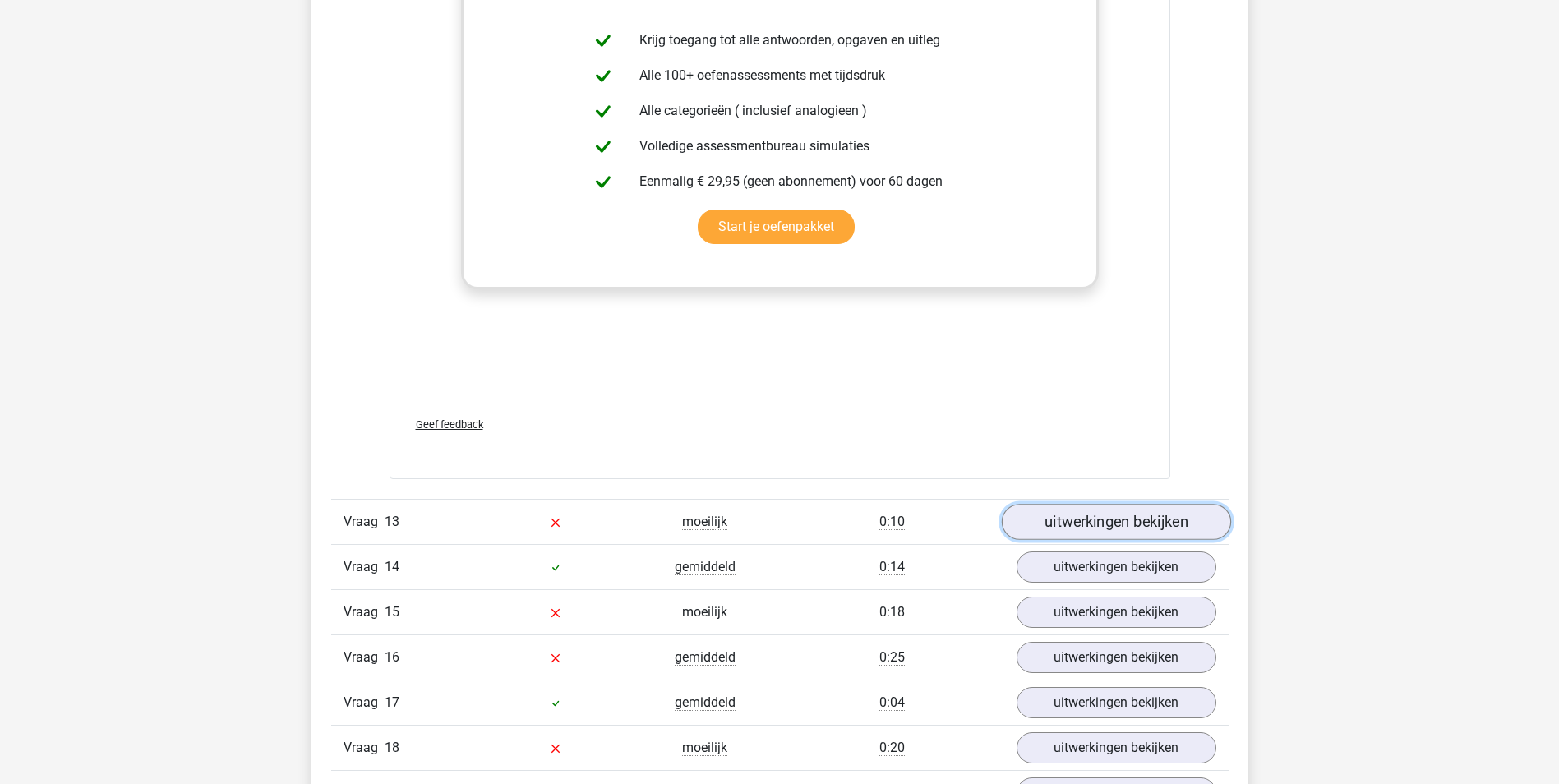
click at [1110, 522] on link "uitwerkingen bekijken" at bounding box center [1115, 521] width 229 height 36
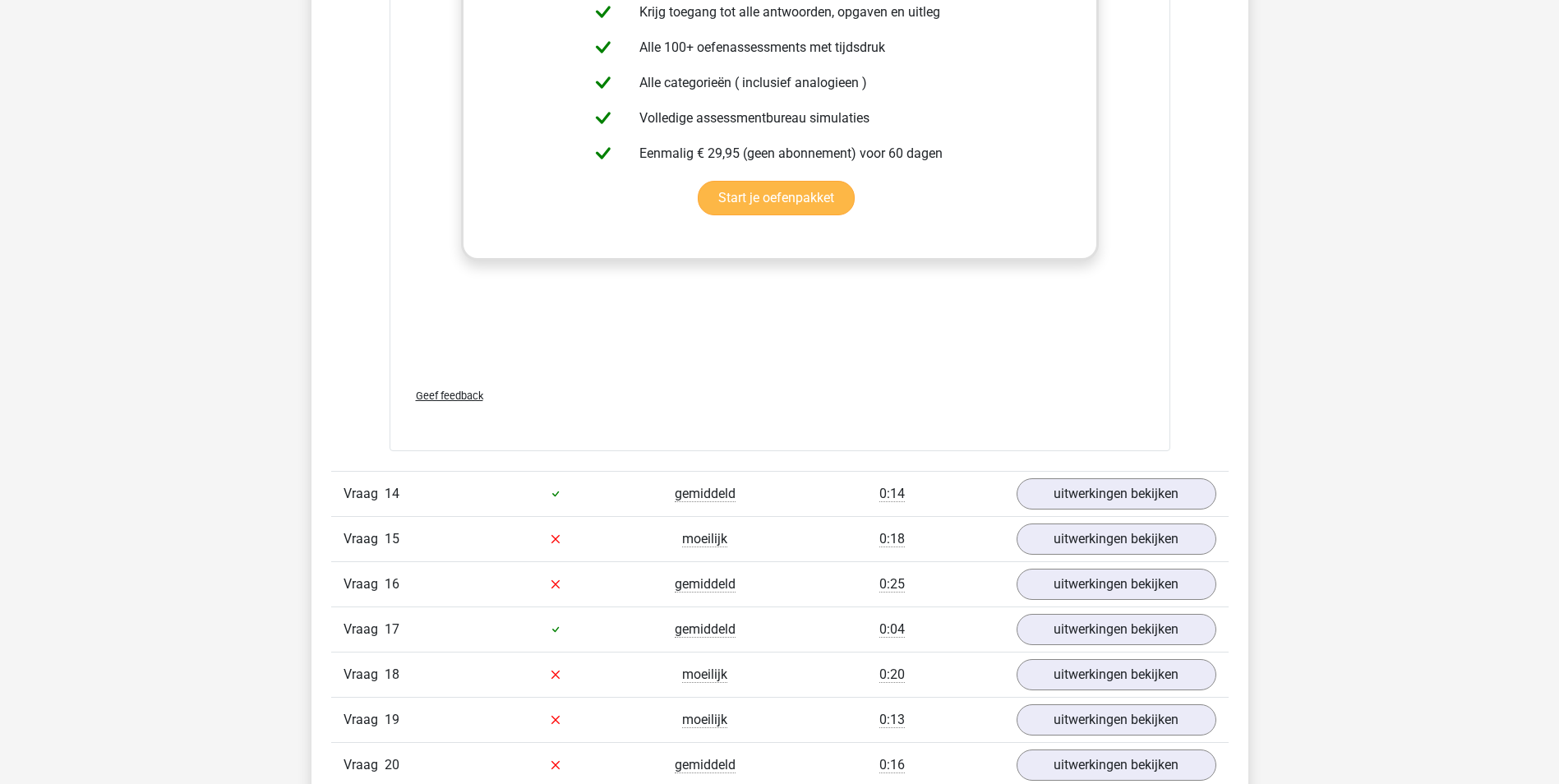
scroll to position [12485, 0]
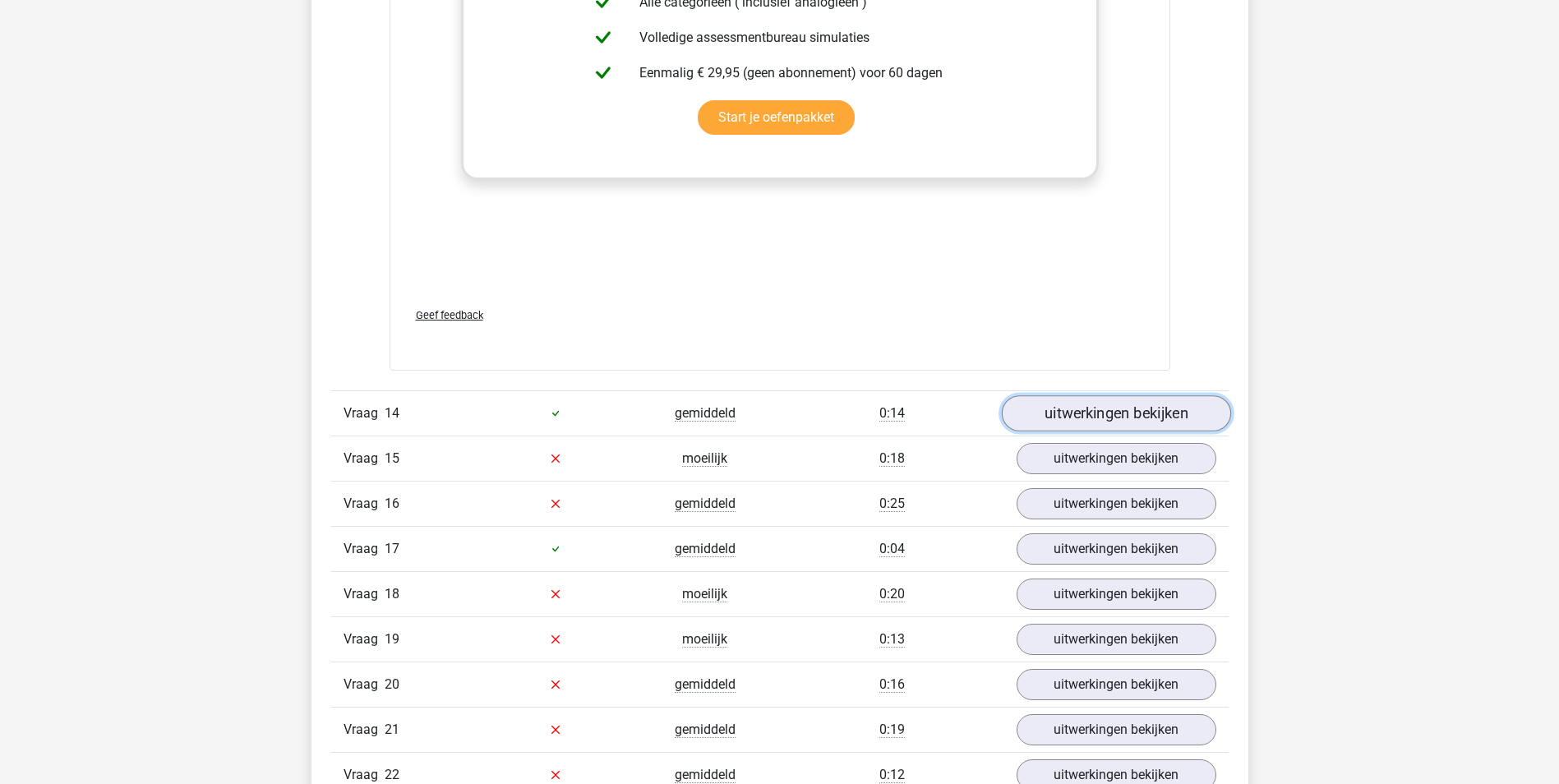
click at [1091, 409] on link "uitwerkingen bekijken" at bounding box center [1115, 413] width 229 height 36
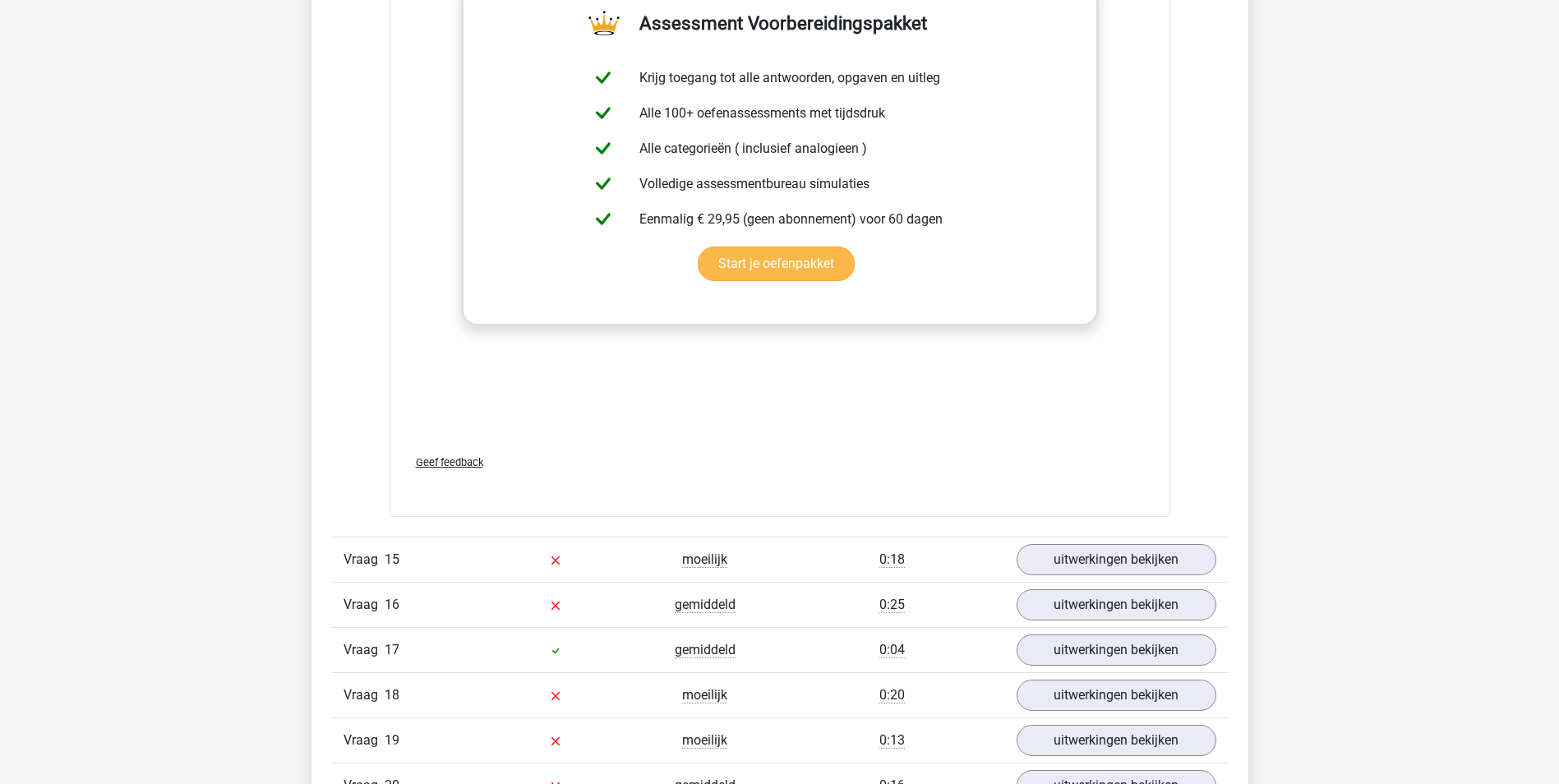
scroll to position [13224, 0]
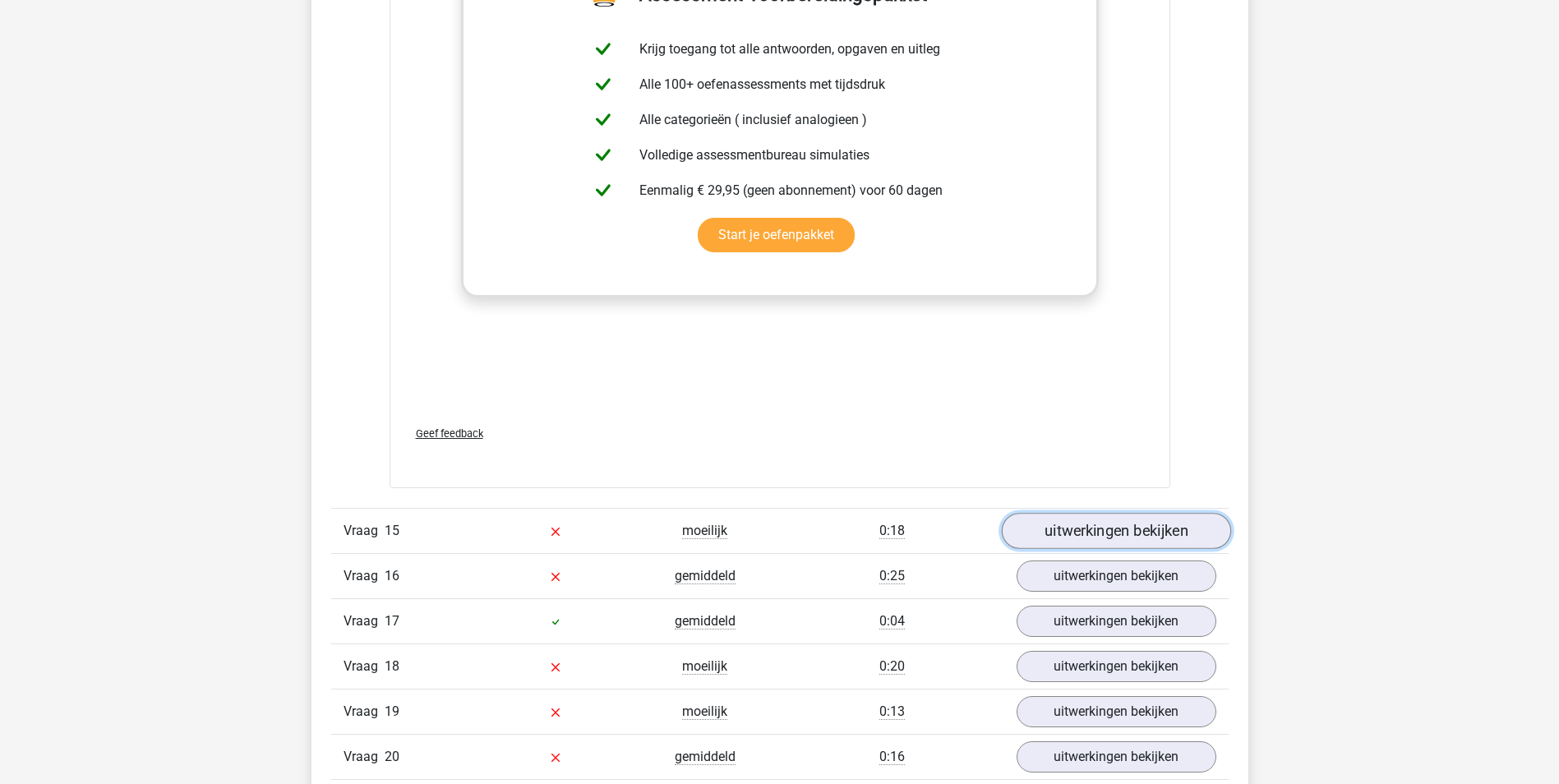
click at [1067, 533] on link "uitwerkingen bekijken" at bounding box center [1115, 531] width 229 height 36
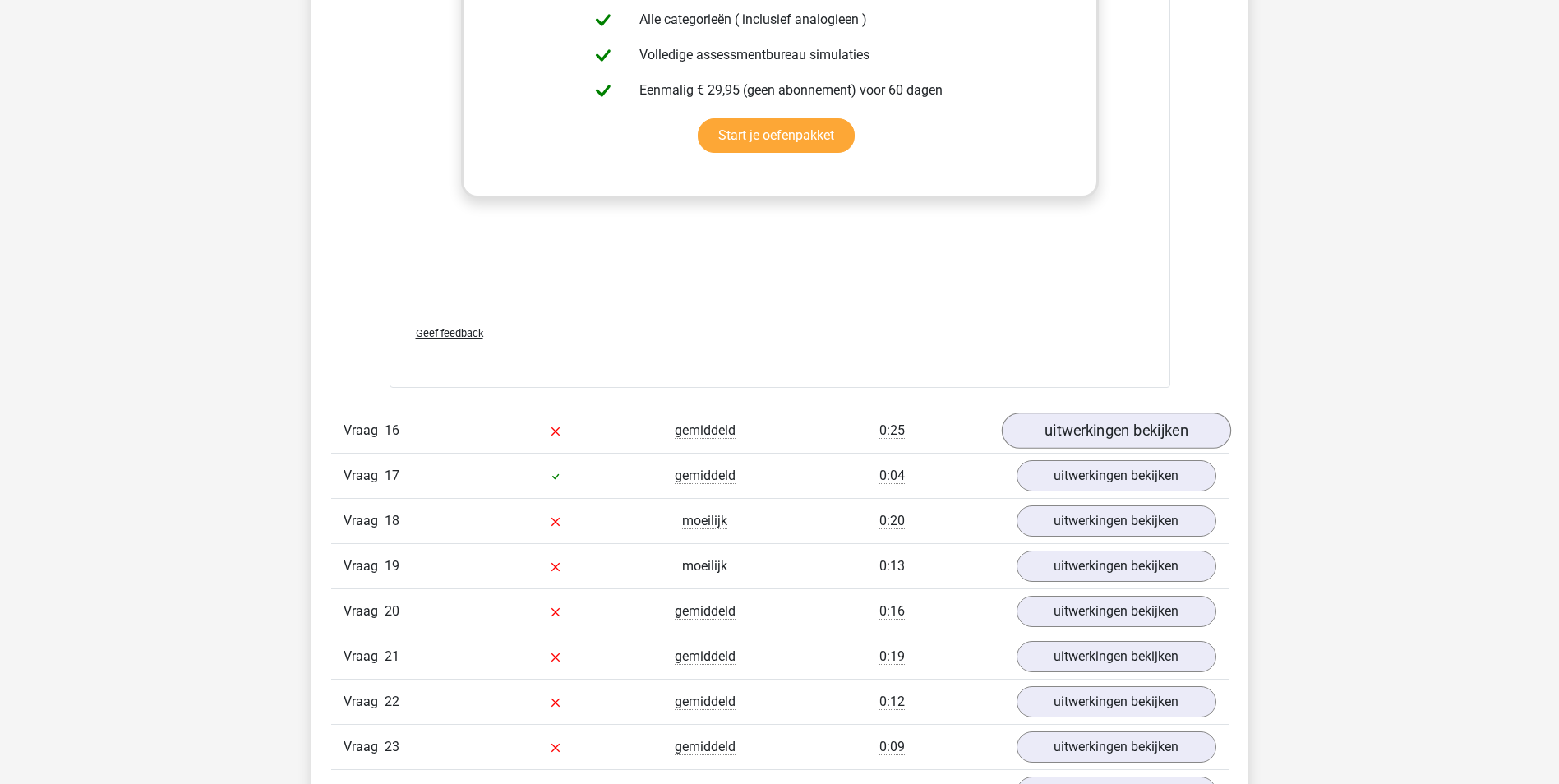
scroll to position [14210, 0]
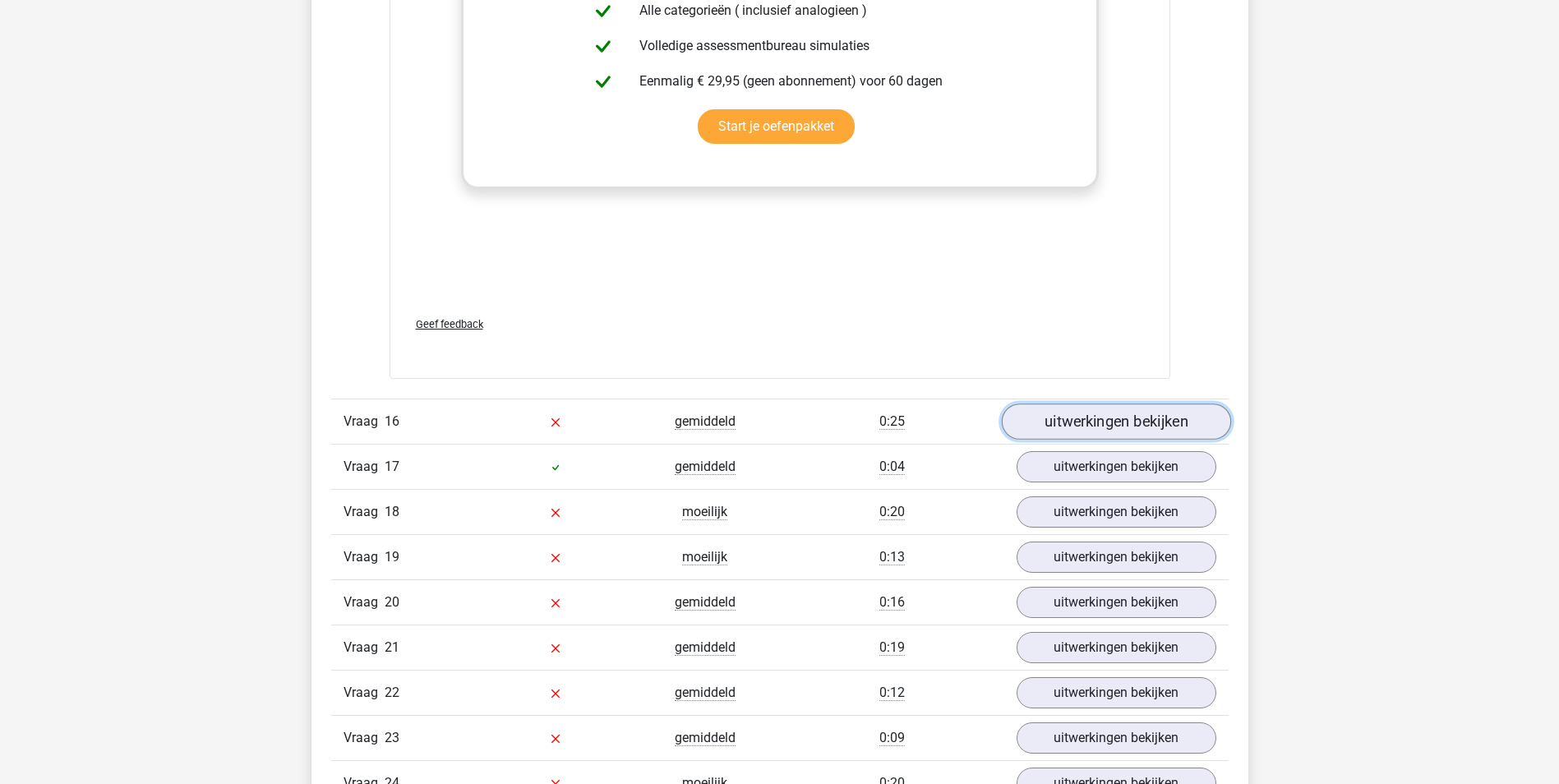
click at [1111, 418] on link "uitwerkingen bekijken" at bounding box center [1115, 421] width 229 height 36
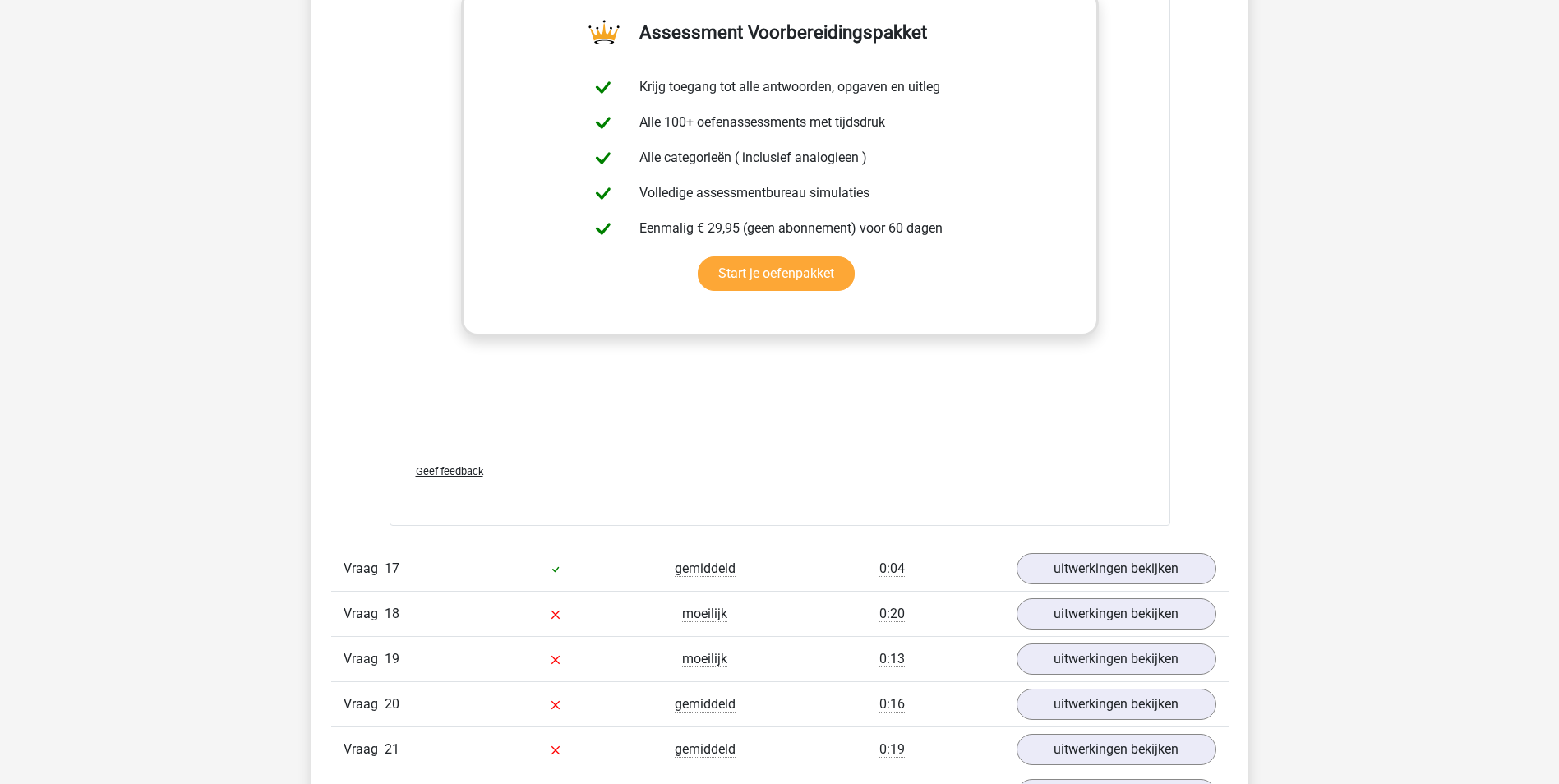
scroll to position [14949, 0]
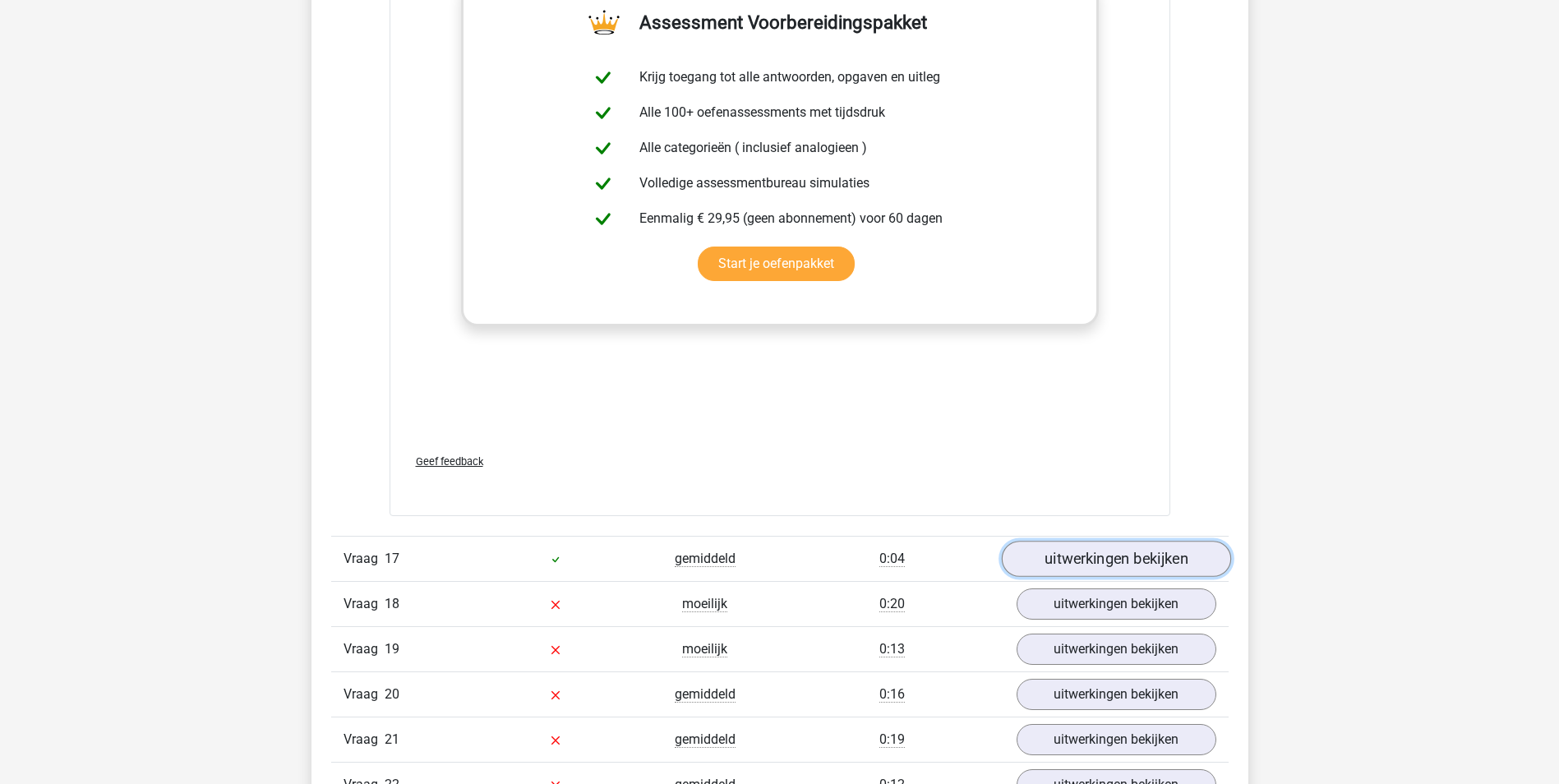
click at [1115, 563] on link "uitwerkingen bekijken" at bounding box center [1115, 558] width 229 height 36
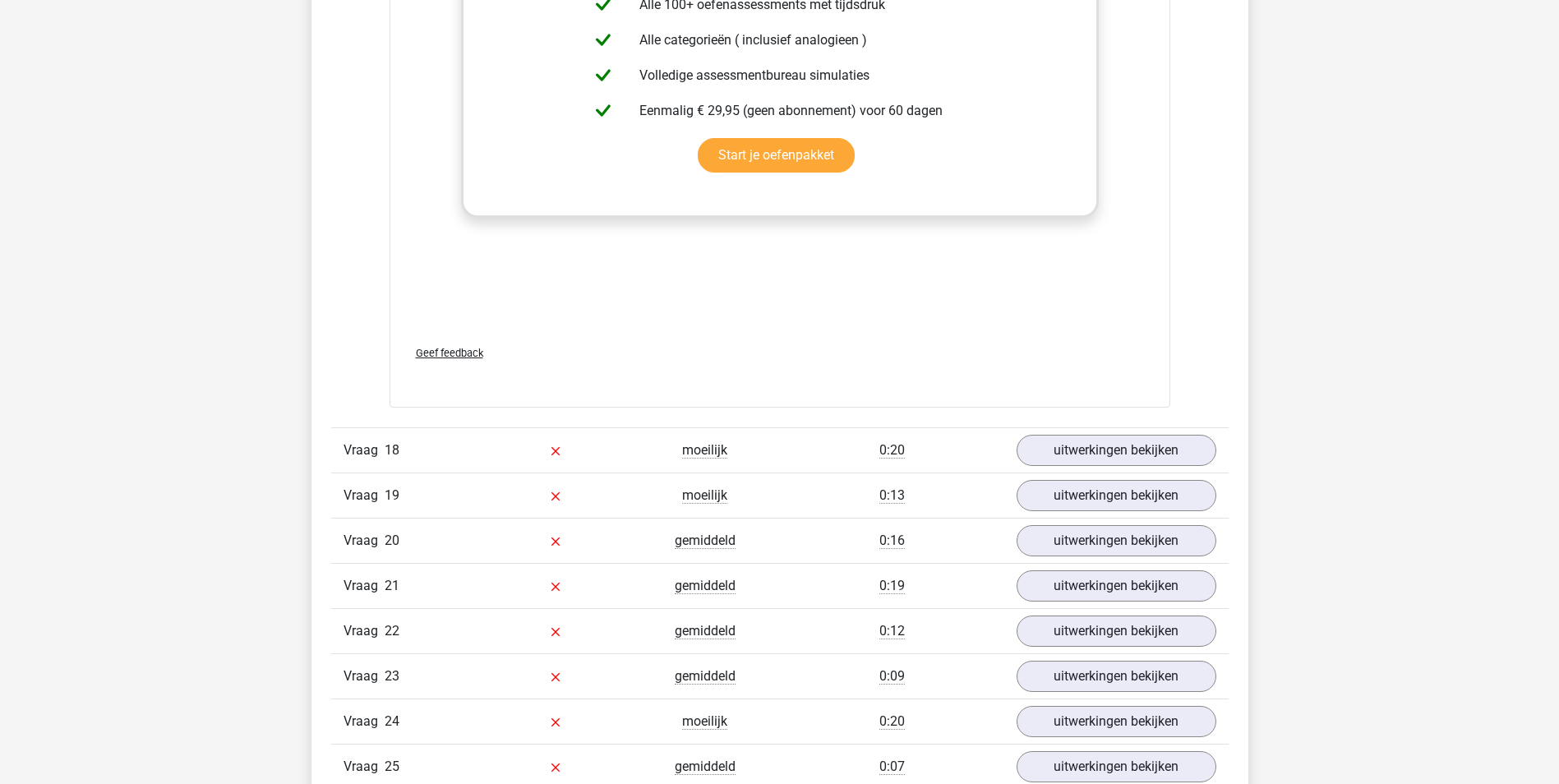
scroll to position [15935, 0]
click at [1121, 455] on link "uitwerkingen bekijken" at bounding box center [1115, 449] width 229 height 36
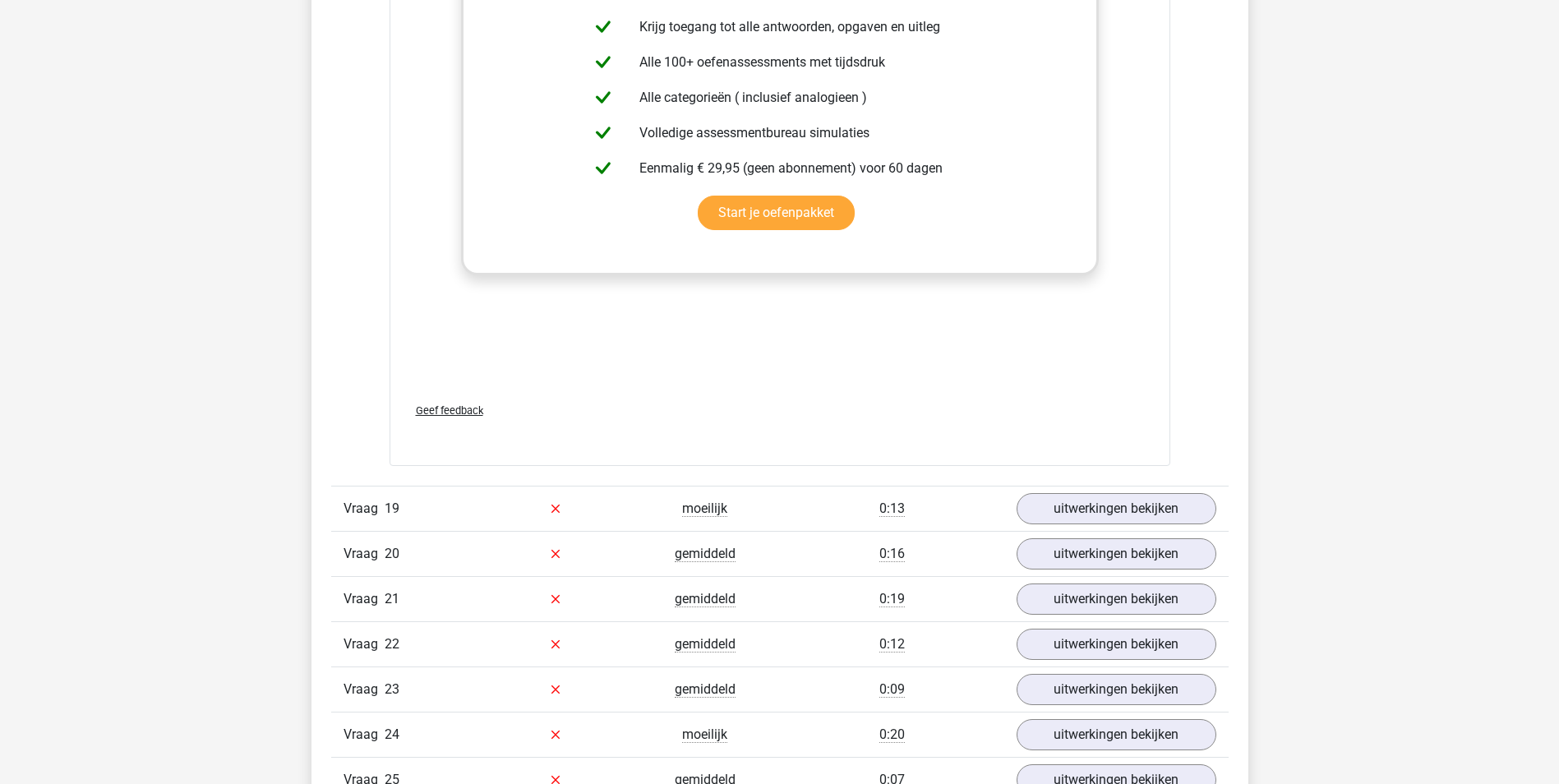
scroll to position [16756, 0]
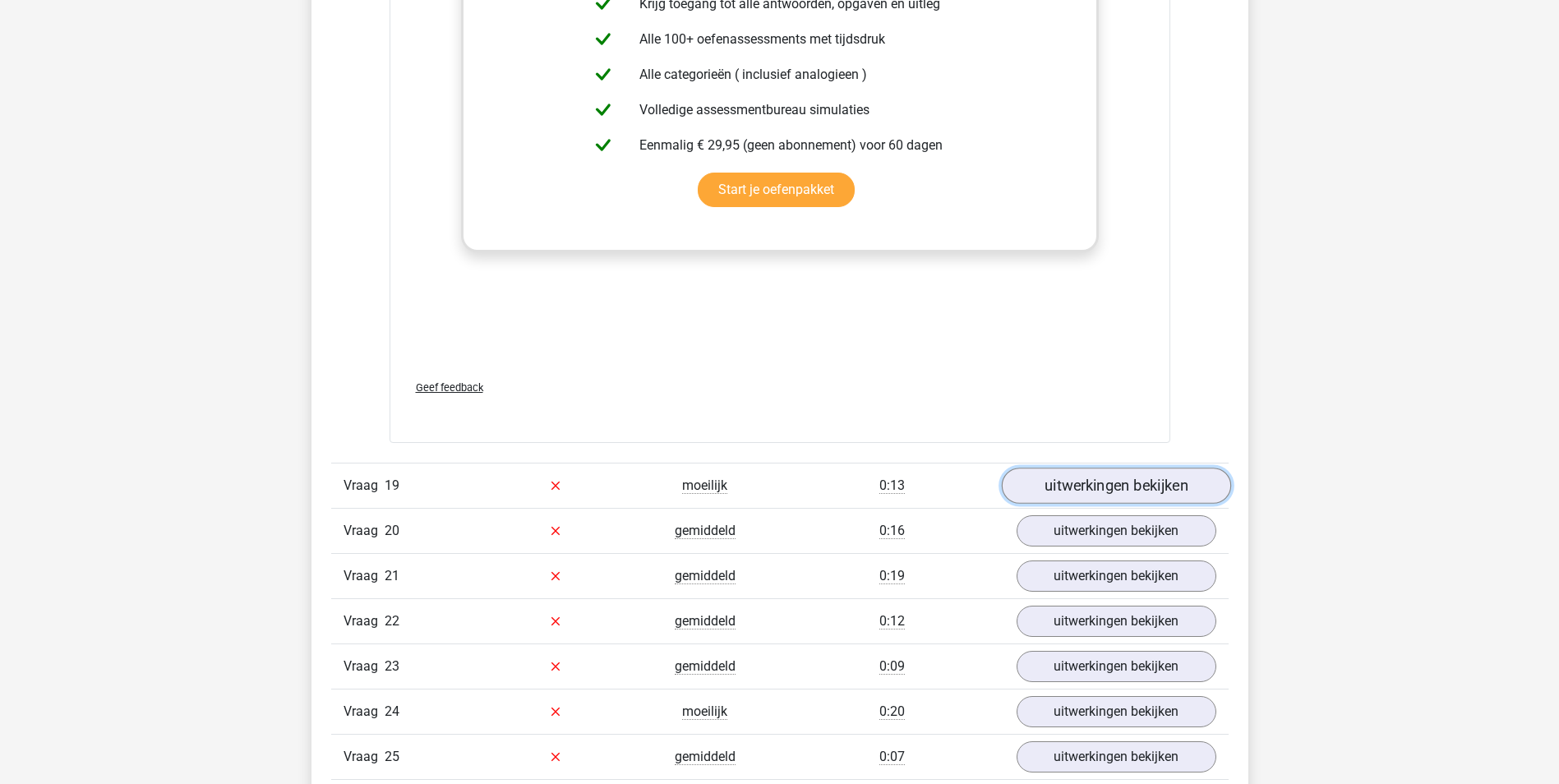
click at [1074, 479] on link "uitwerkingen bekijken" at bounding box center [1115, 485] width 229 height 36
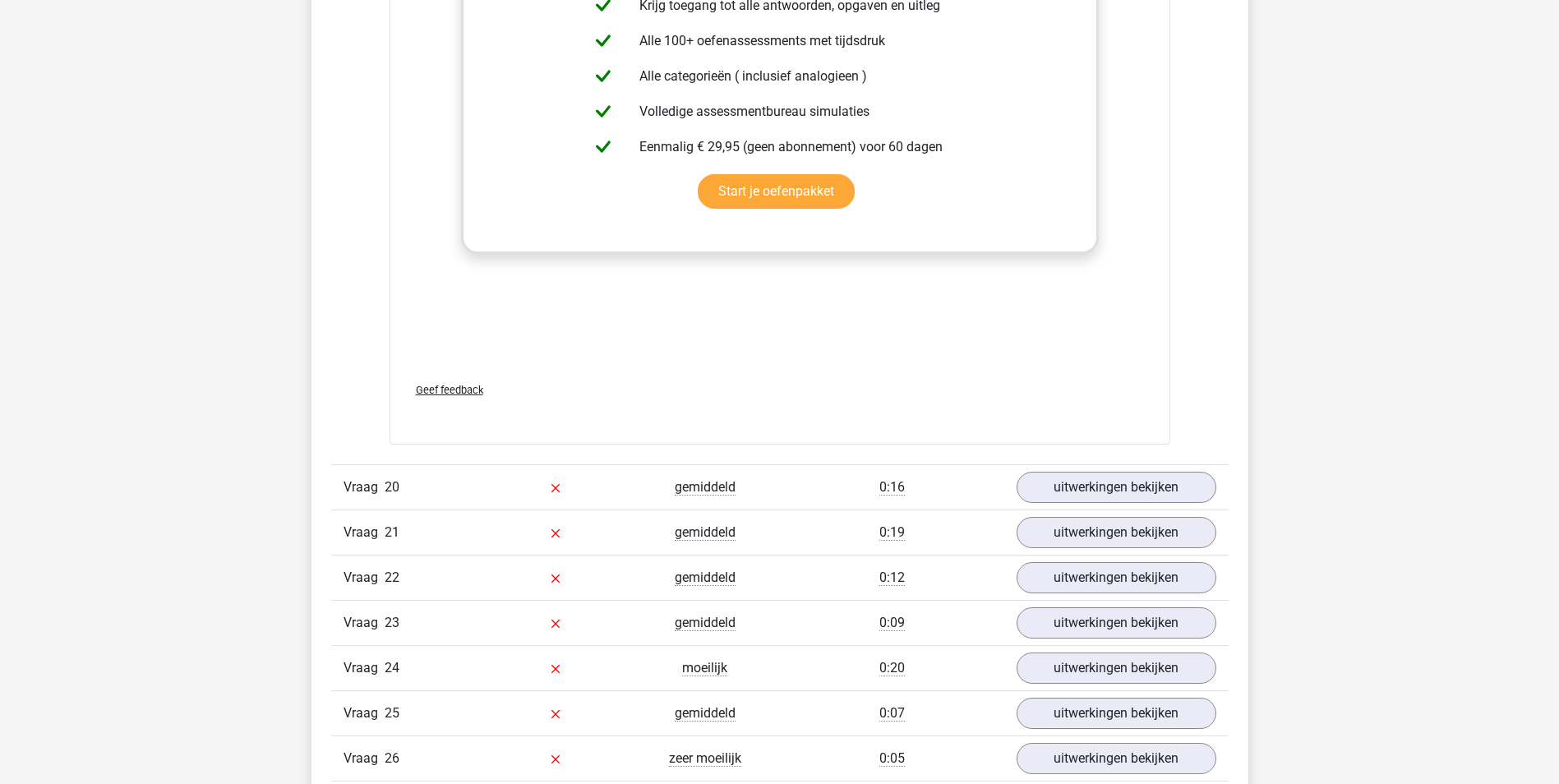
scroll to position [17660, 0]
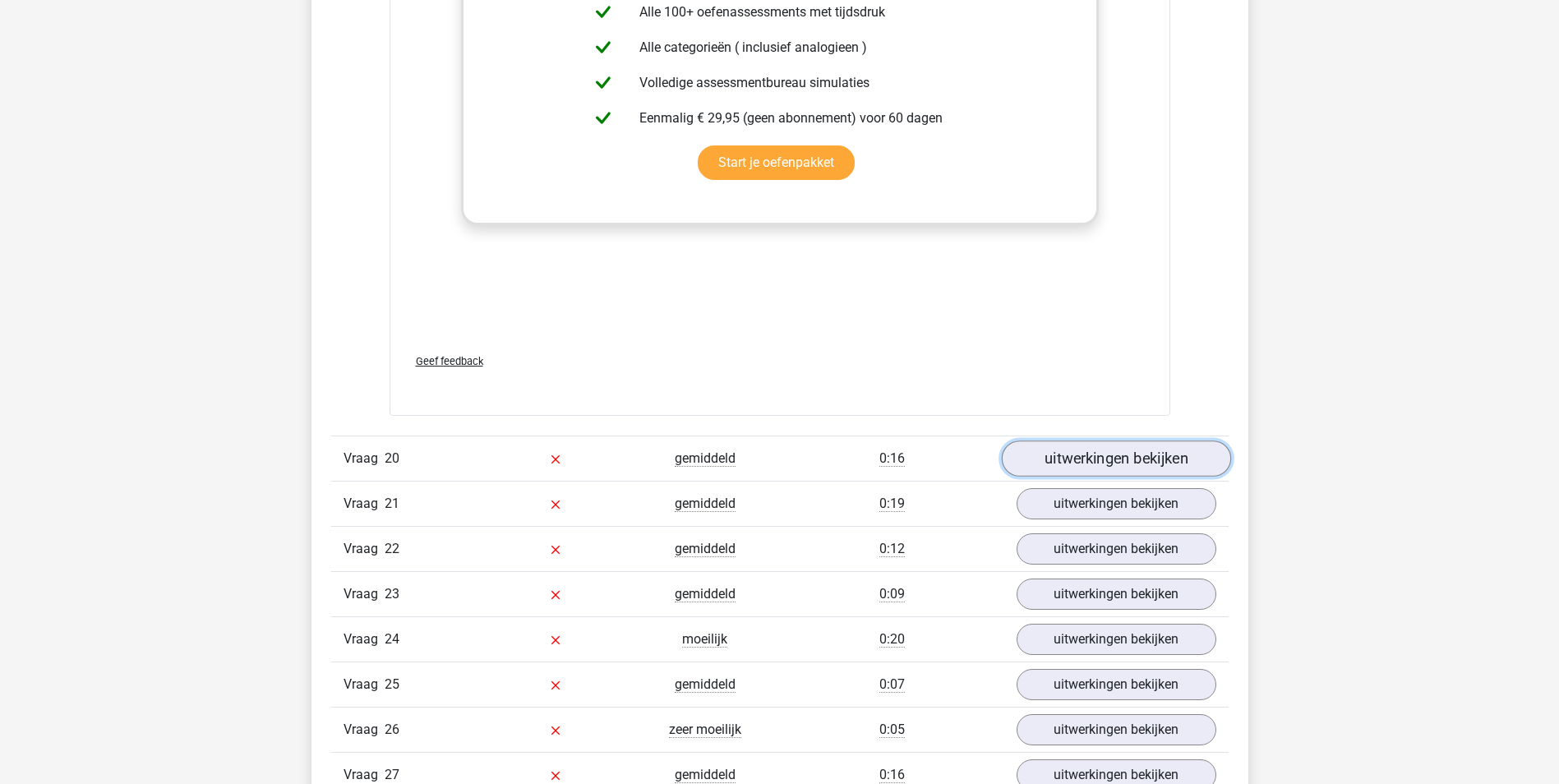
click at [1060, 464] on link "uitwerkingen bekijken" at bounding box center [1115, 458] width 229 height 36
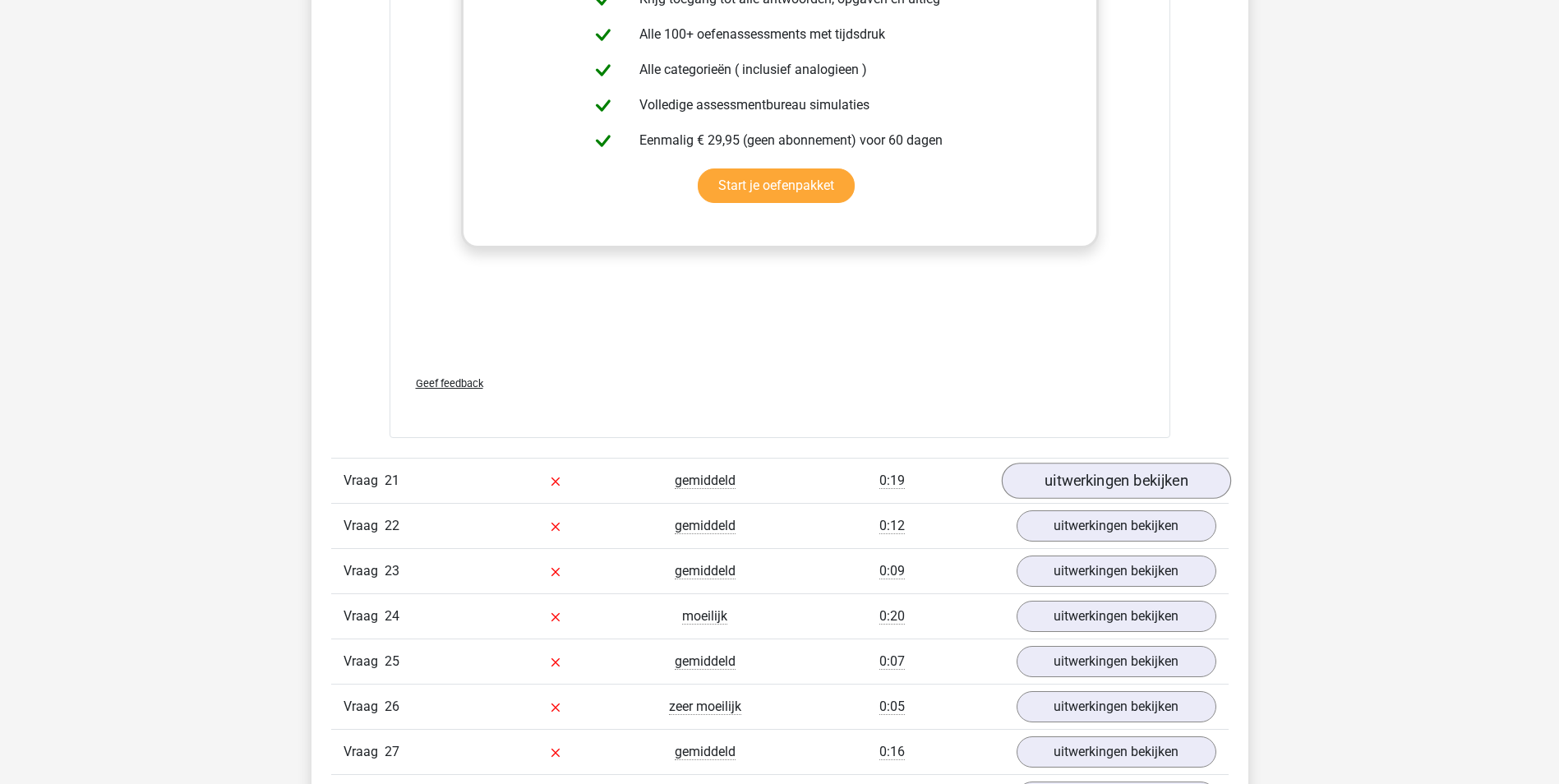
scroll to position [18564, 0]
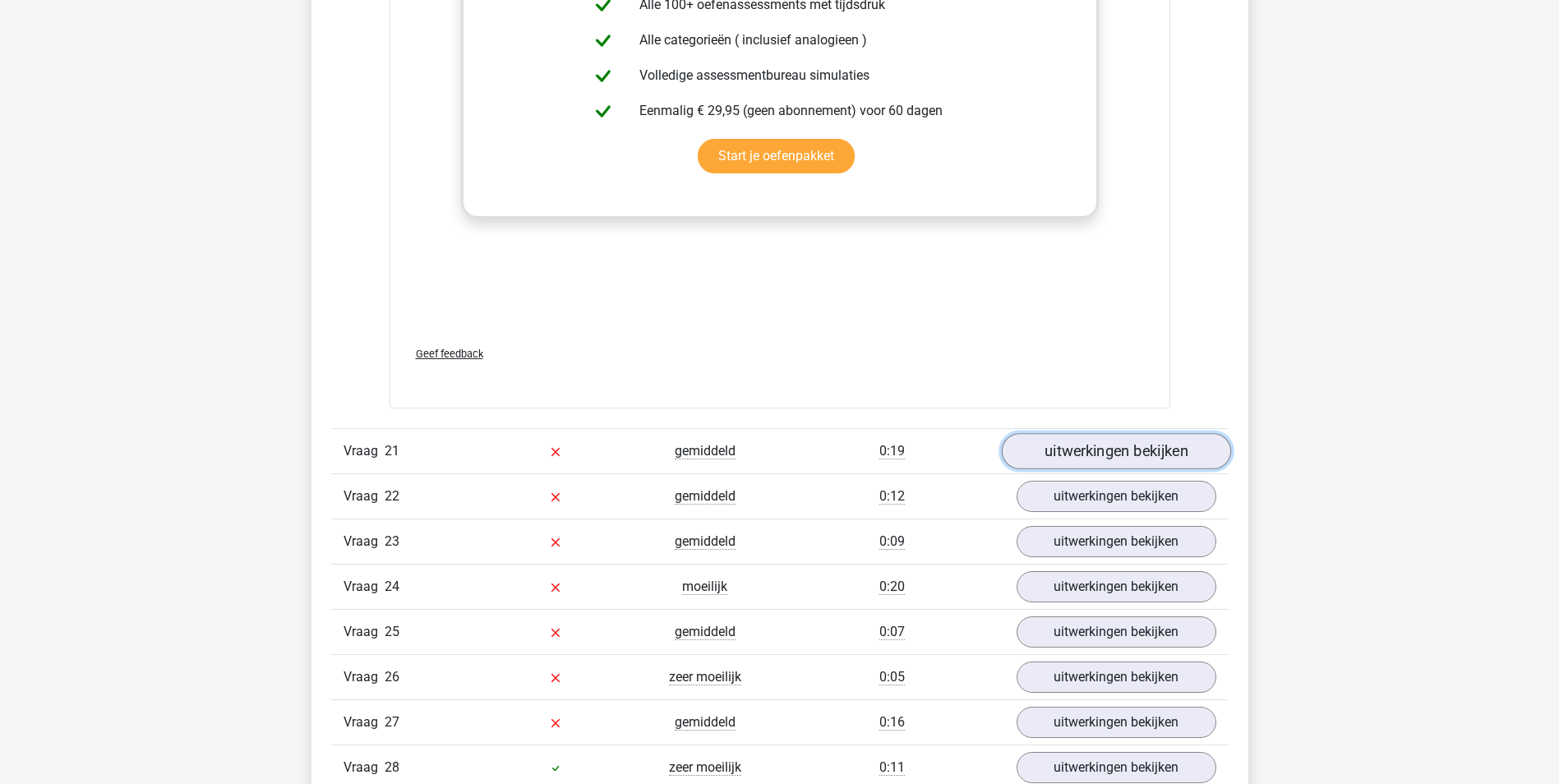
click at [1091, 459] on link "uitwerkingen bekijken" at bounding box center [1115, 450] width 229 height 36
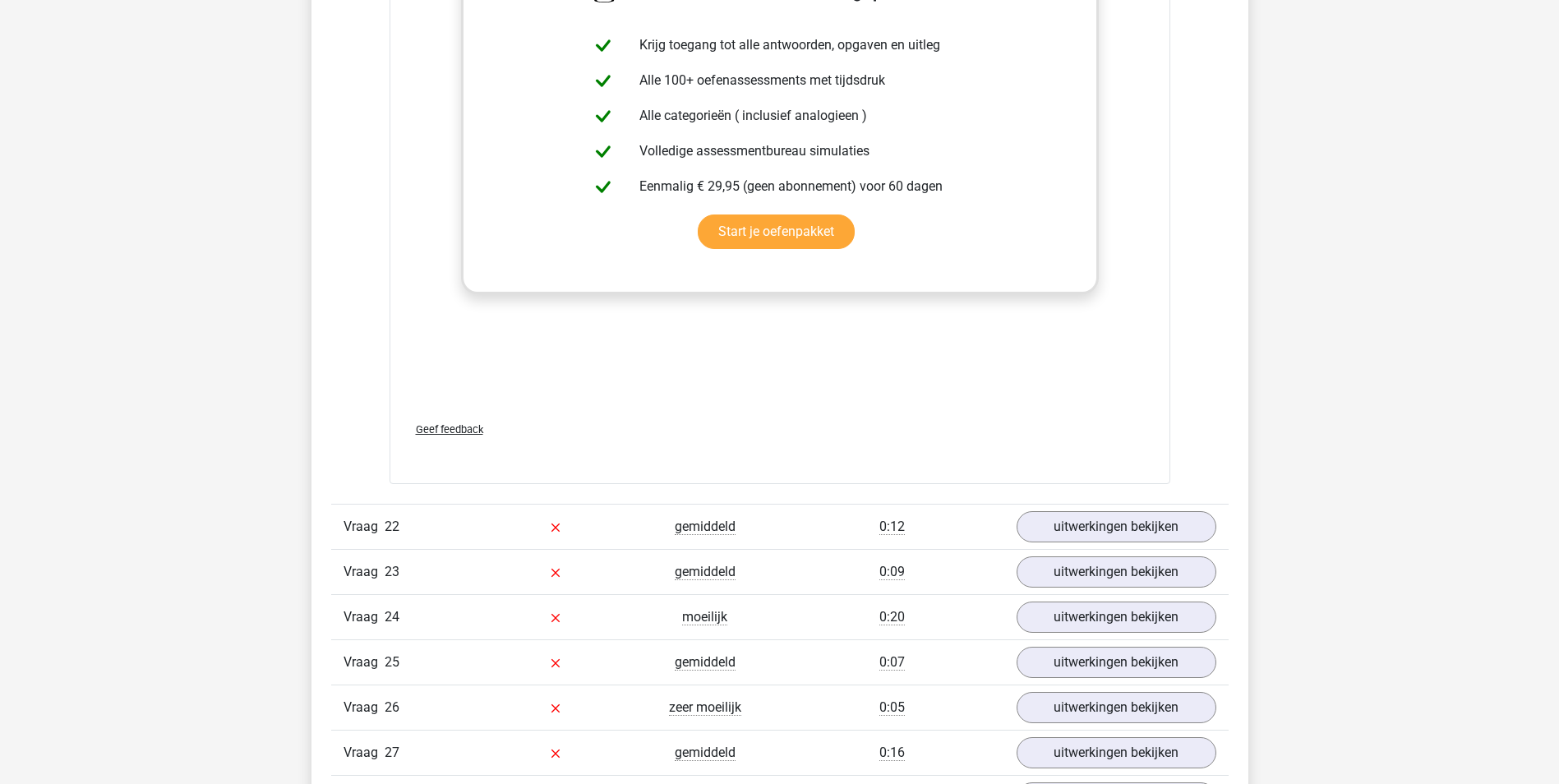
scroll to position [19467, 0]
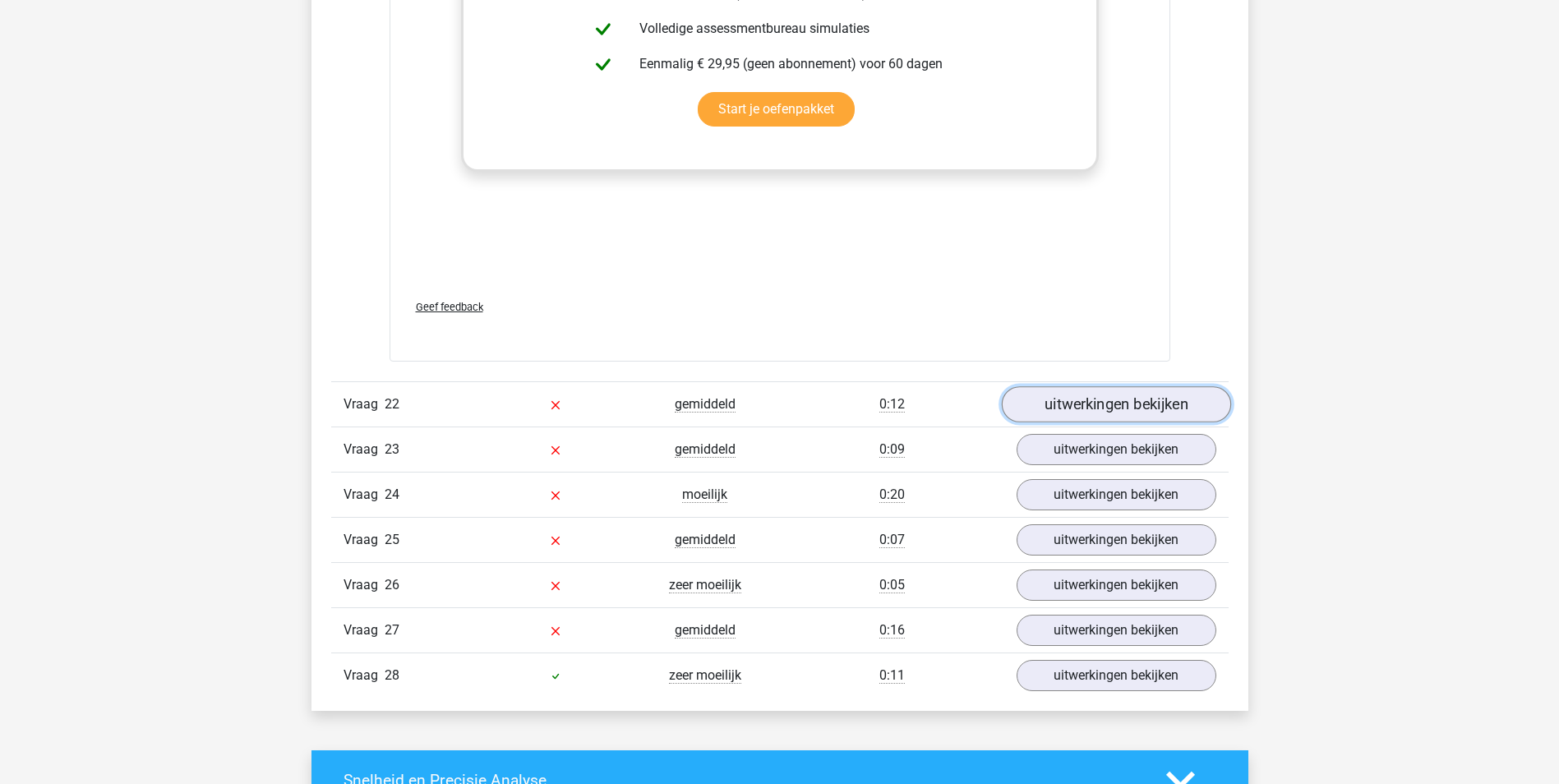
click at [1088, 404] on link "uitwerkingen bekijken" at bounding box center [1115, 404] width 229 height 36
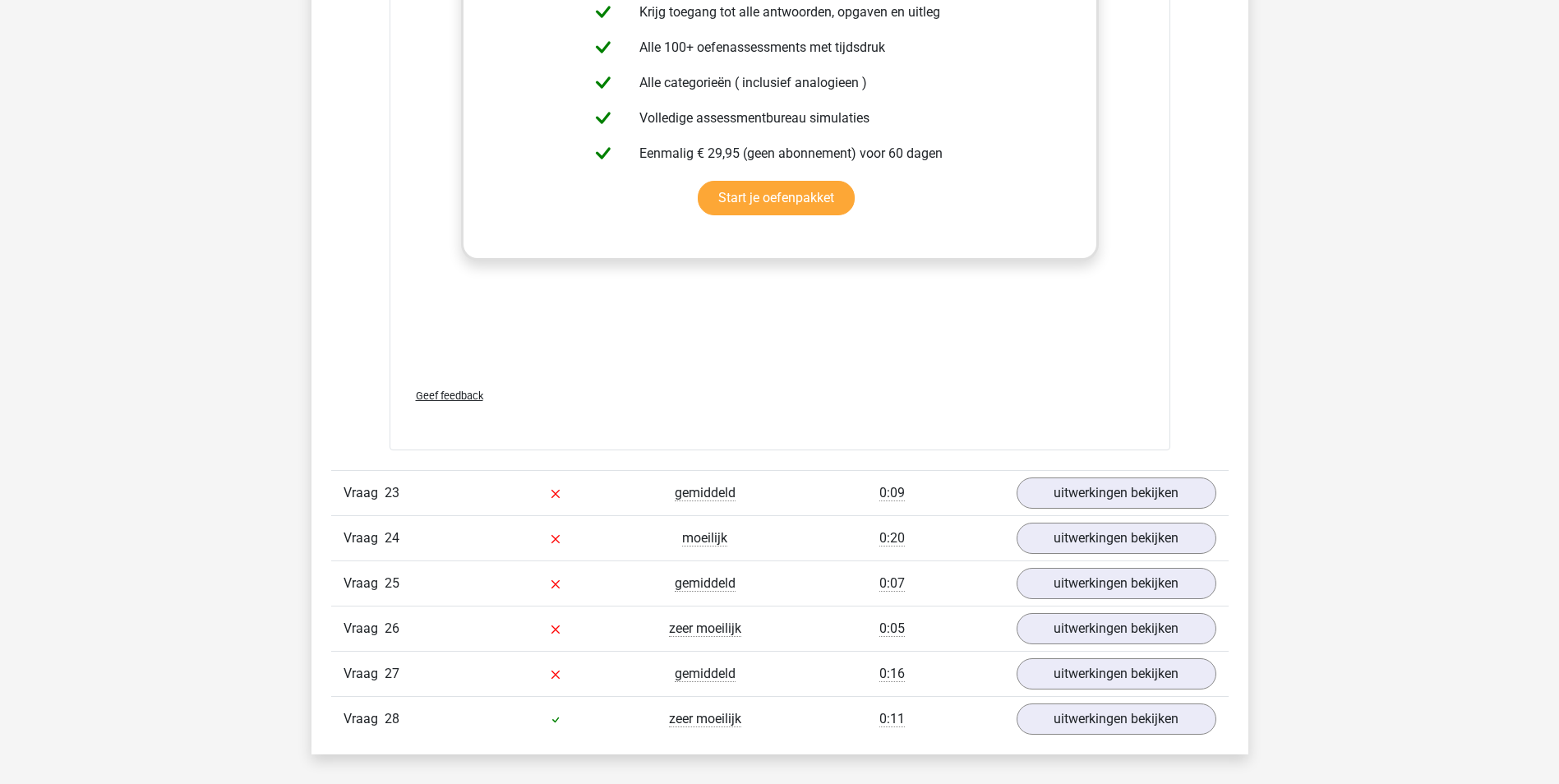
scroll to position [20289, 0]
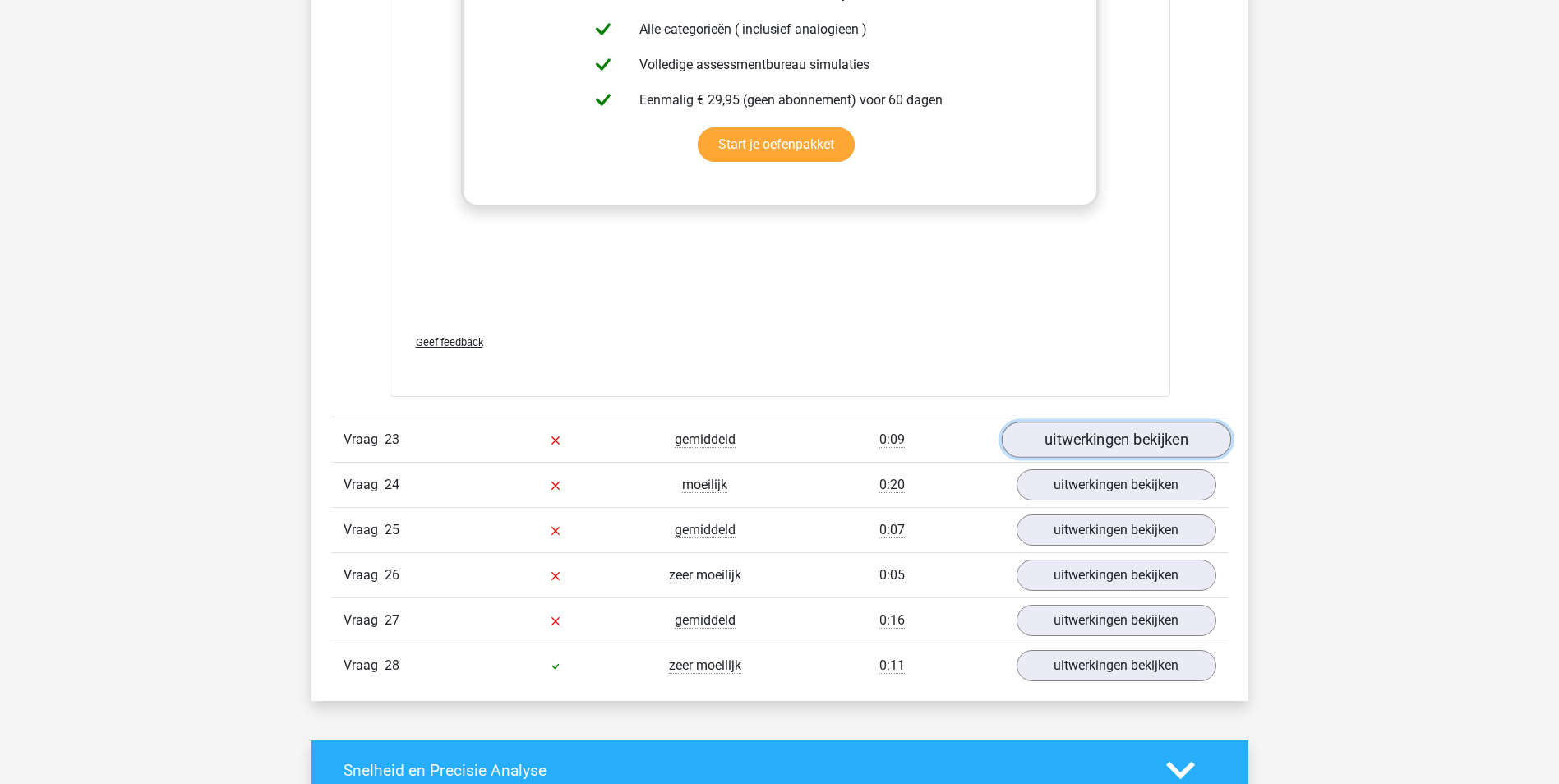
click at [1064, 432] on link "uitwerkingen bekijken" at bounding box center [1115, 440] width 229 height 36
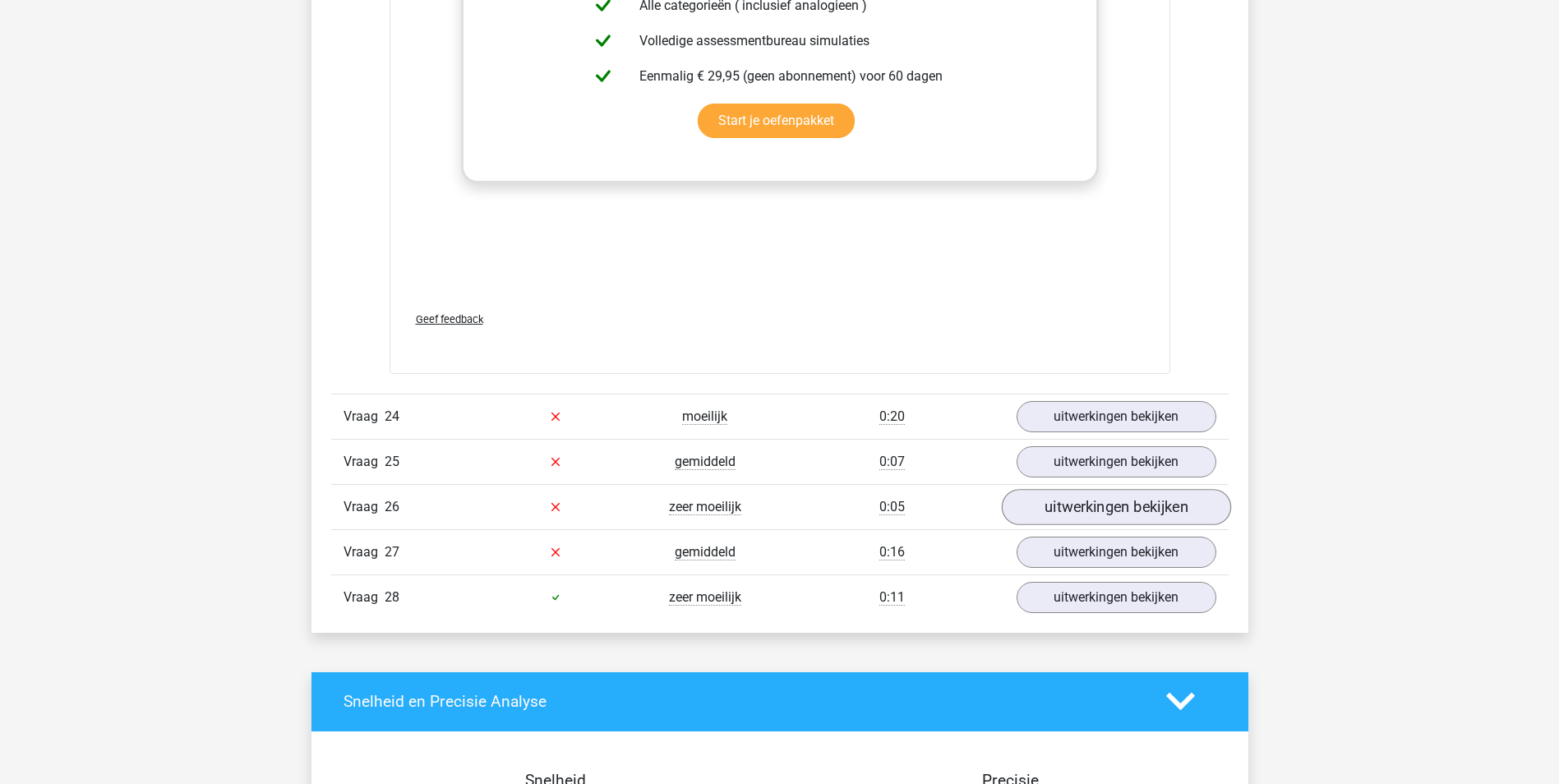
scroll to position [21192, 0]
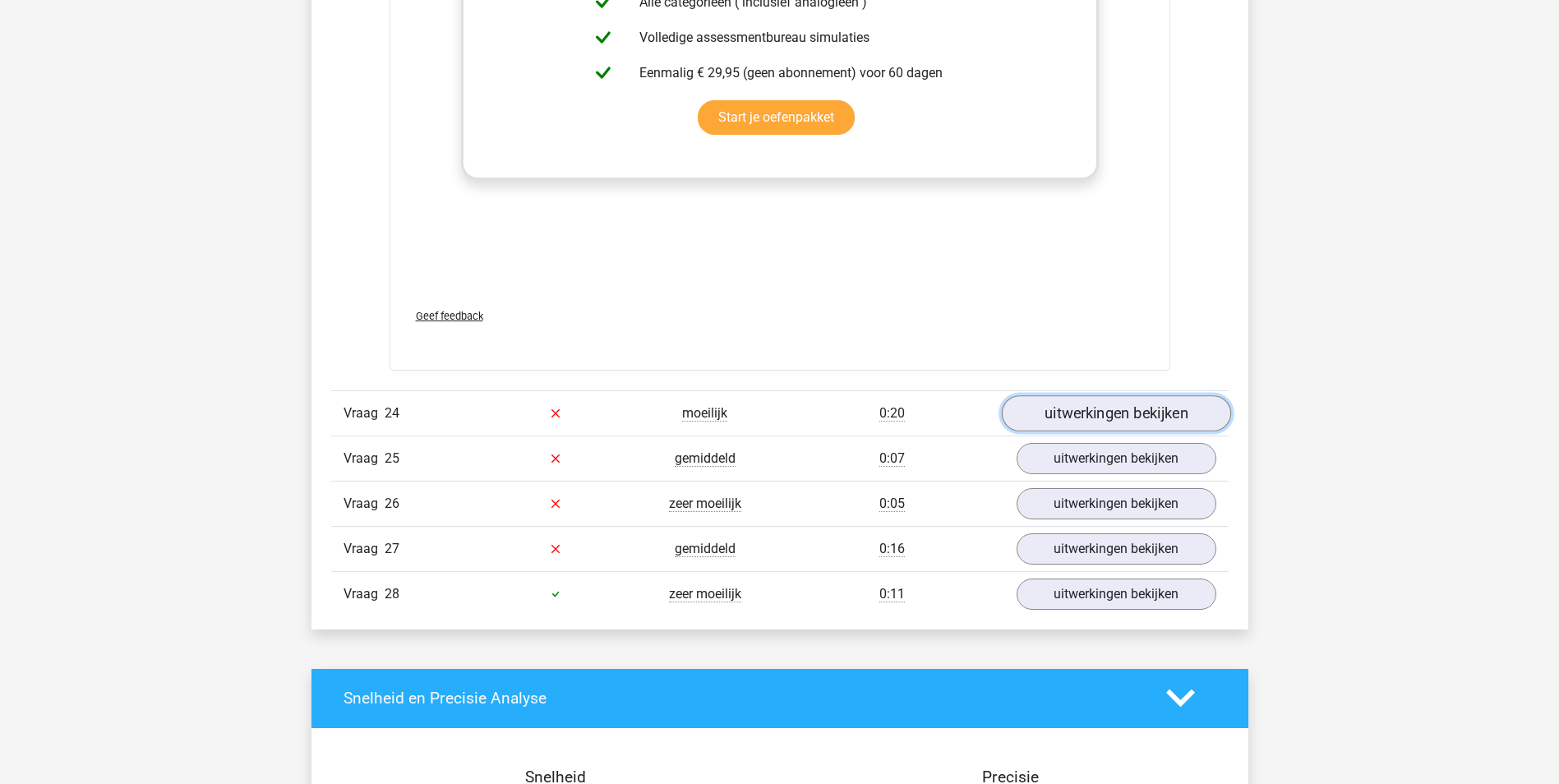
click at [1108, 415] on link "uitwerkingen bekijken" at bounding box center [1115, 413] width 229 height 36
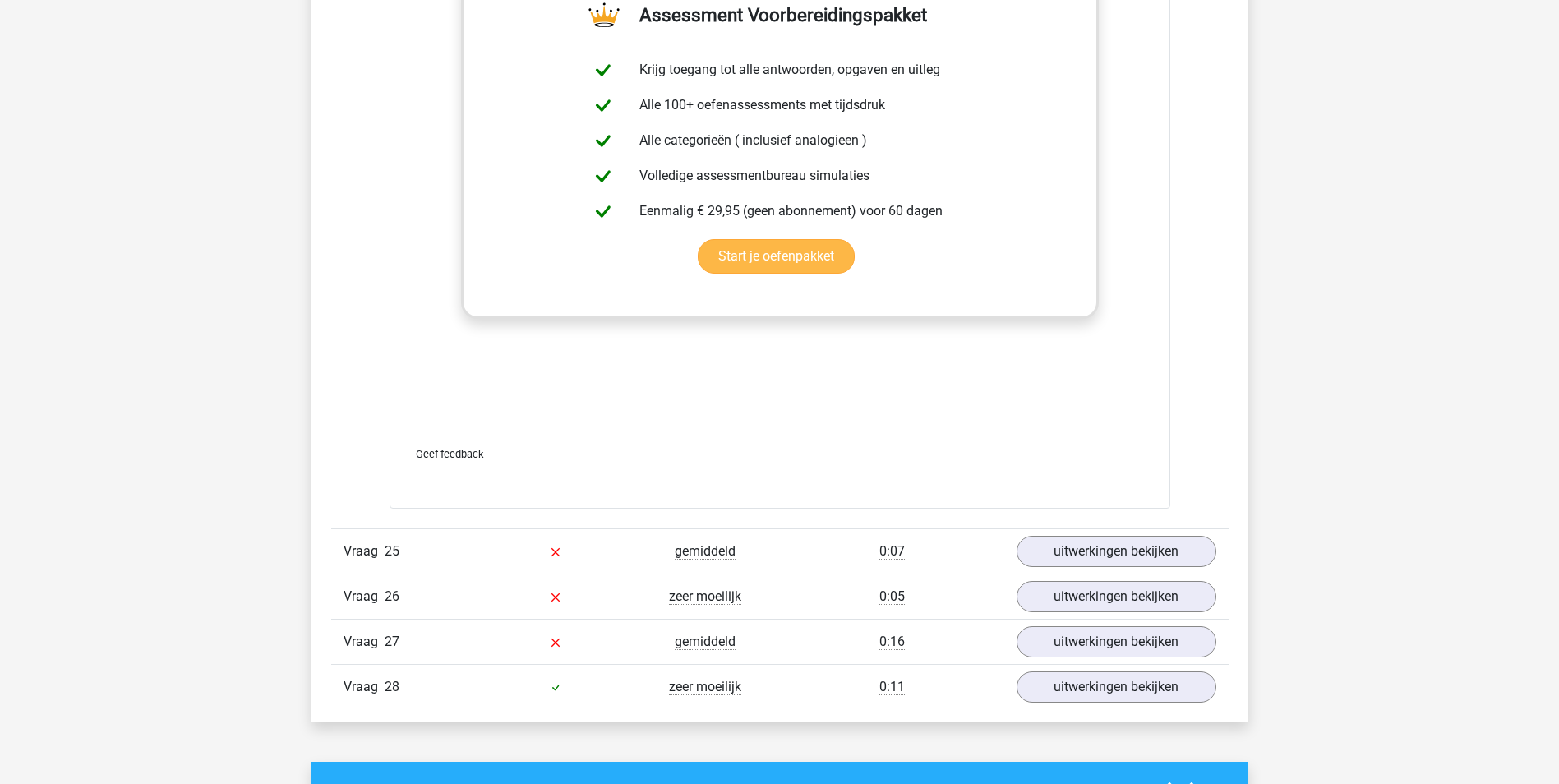
scroll to position [21931, 0]
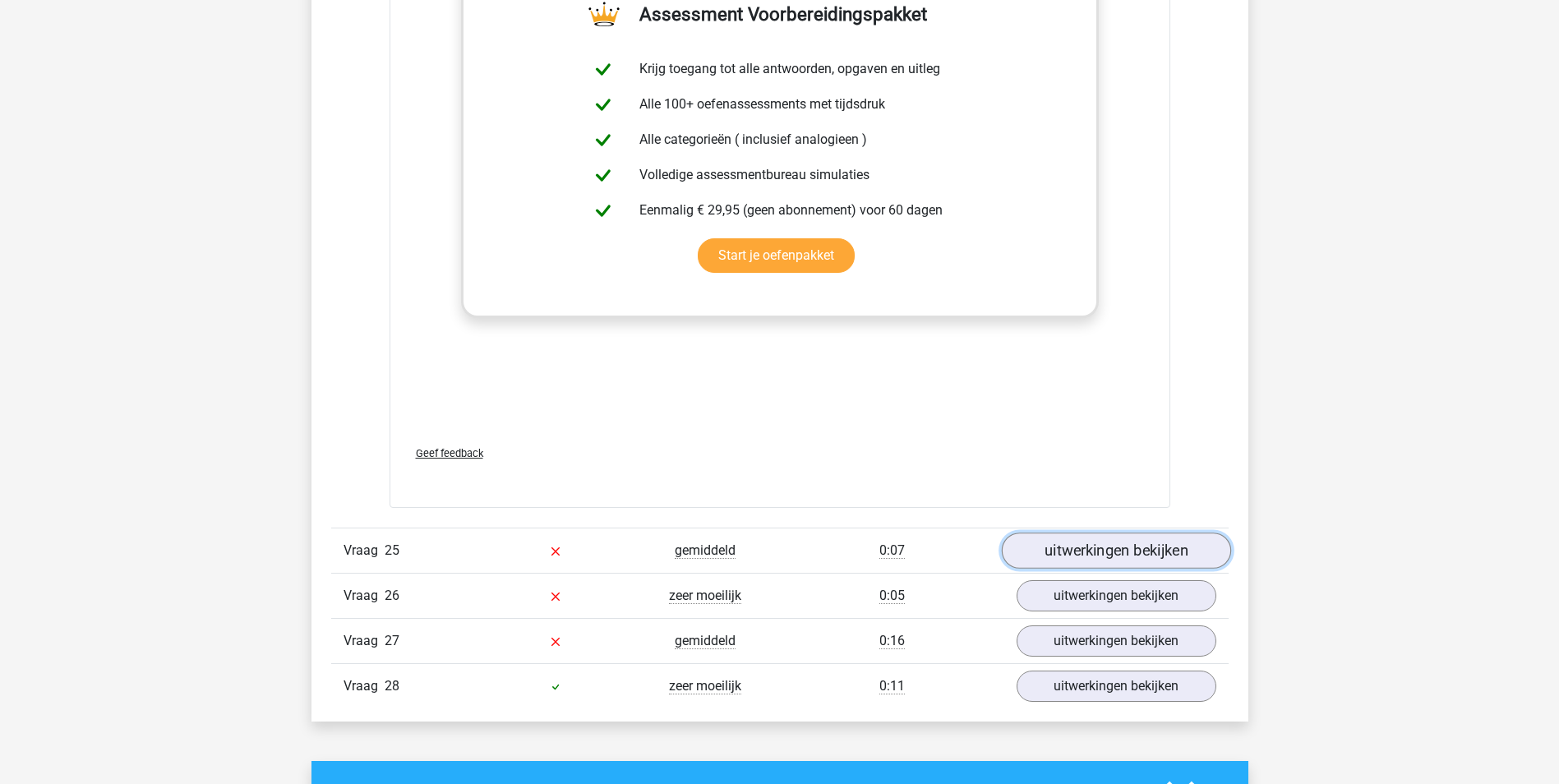
click at [1056, 544] on link "uitwerkingen bekijken" at bounding box center [1115, 550] width 229 height 36
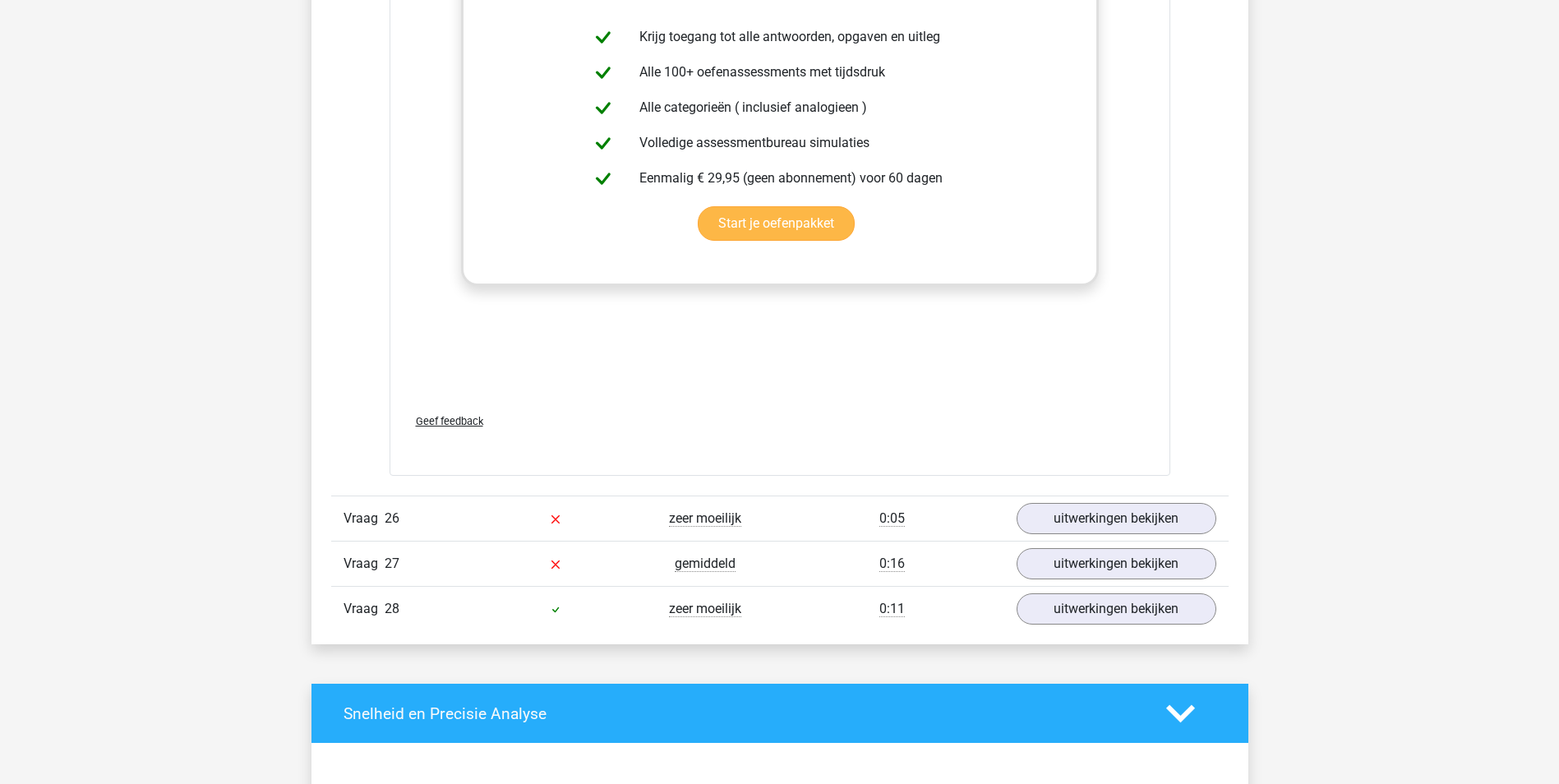
scroll to position [22917, 0]
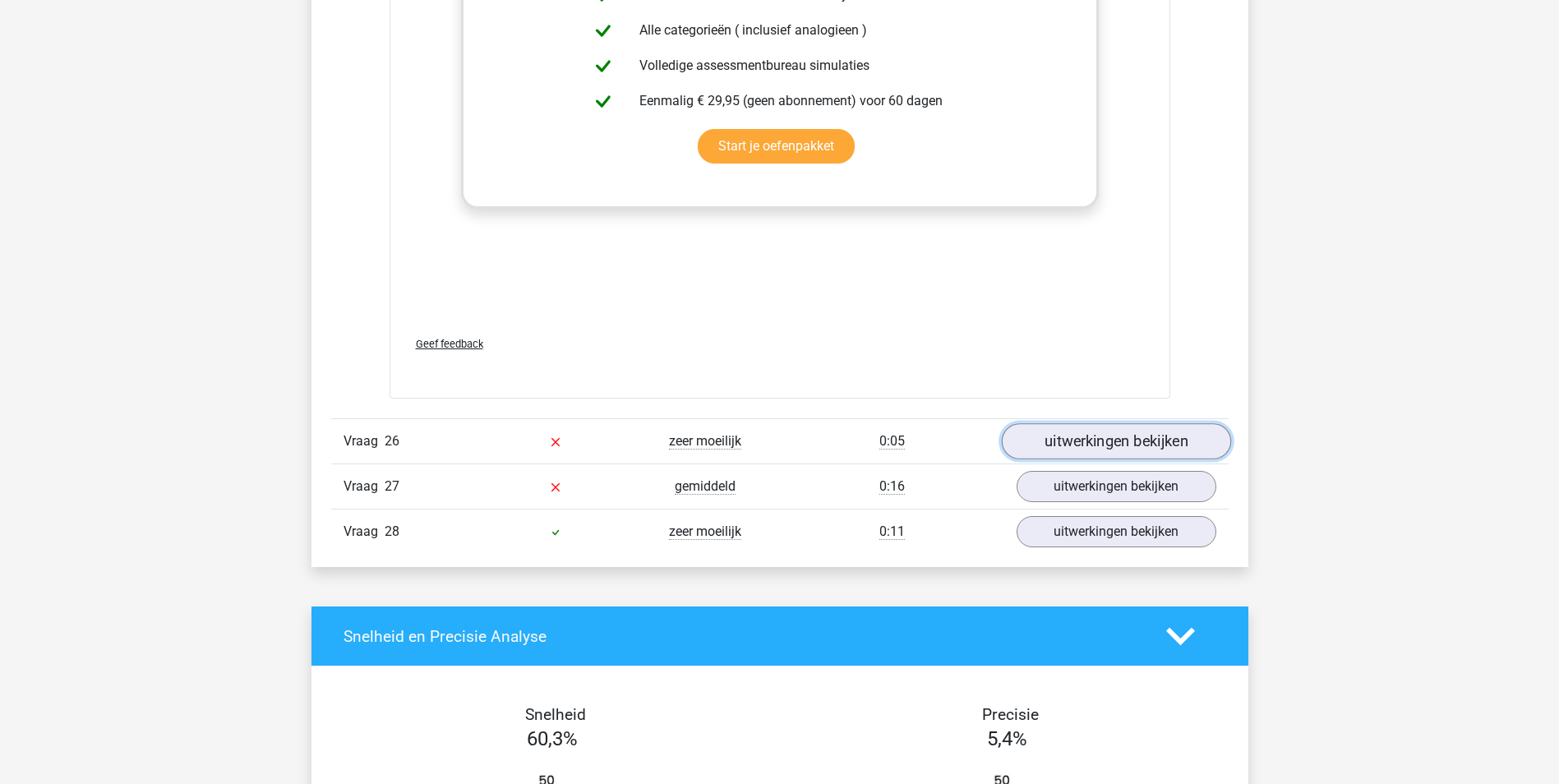
click at [1056, 445] on link "uitwerkingen bekijken" at bounding box center [1115, 441] width 229 height 36
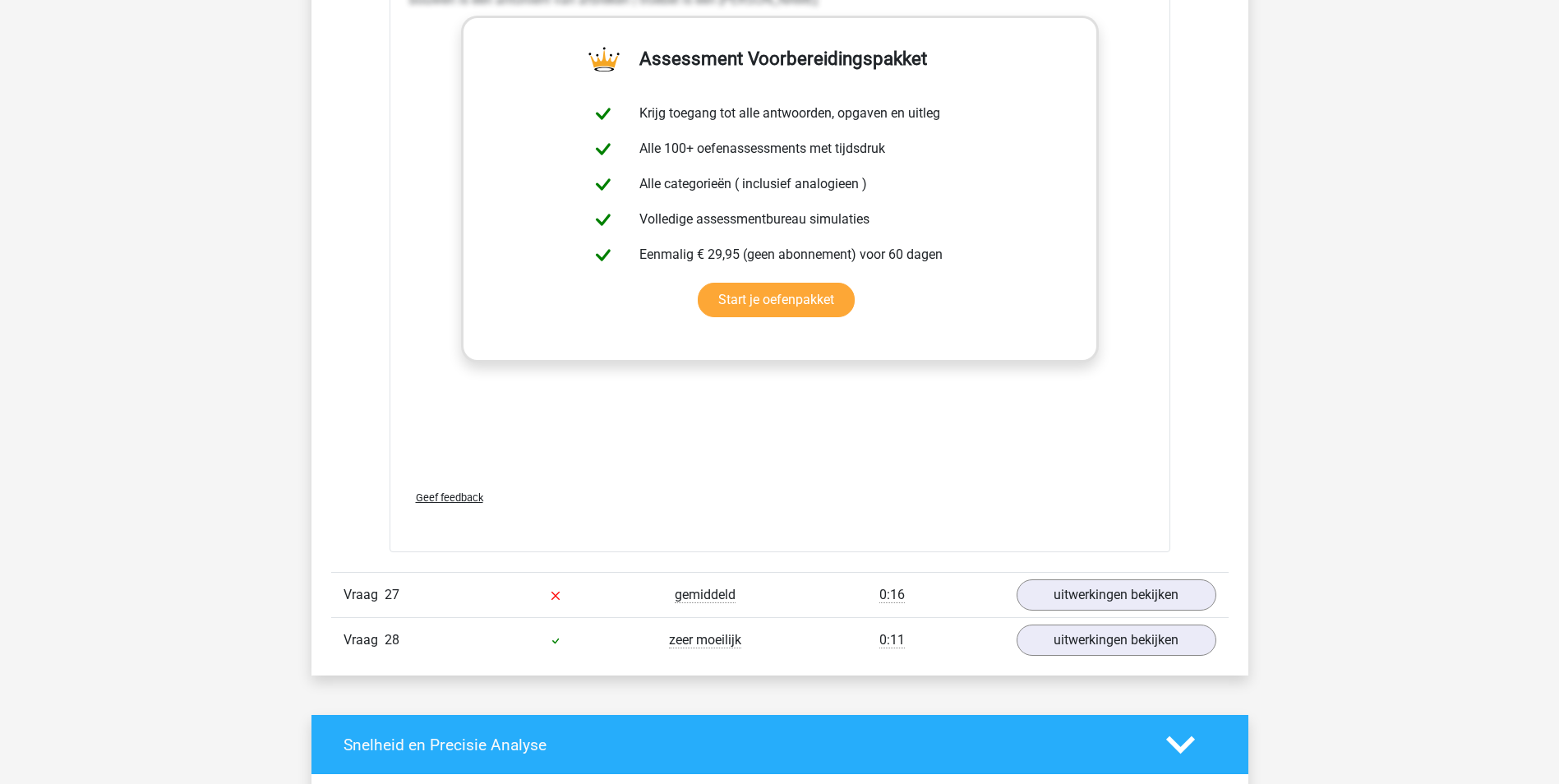
scroll to position [23821, 0]
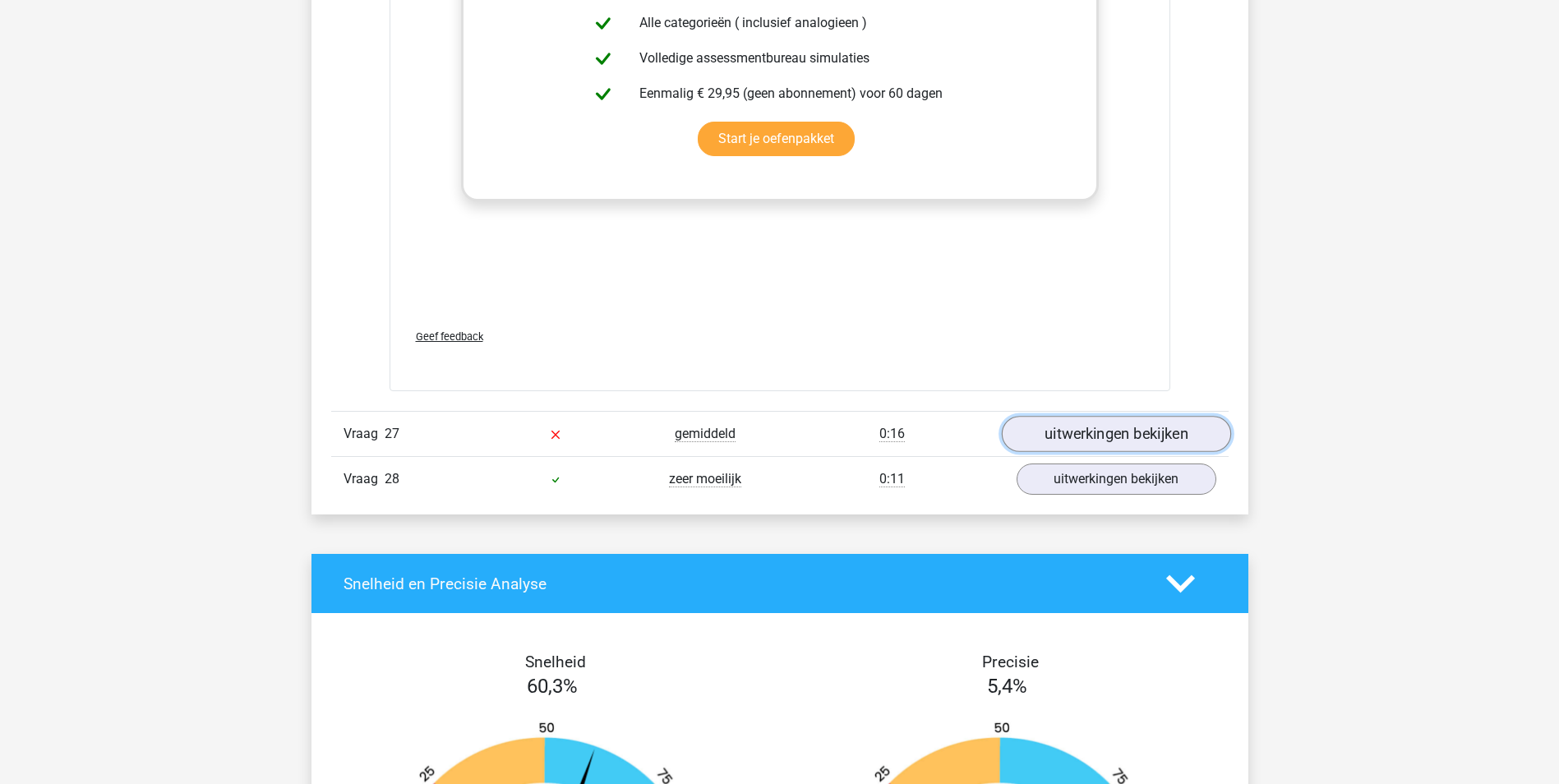
click at [1098, 435] on link "uitwerkingen bekijken" at bounding box center [1115, 435] width 229 height 36
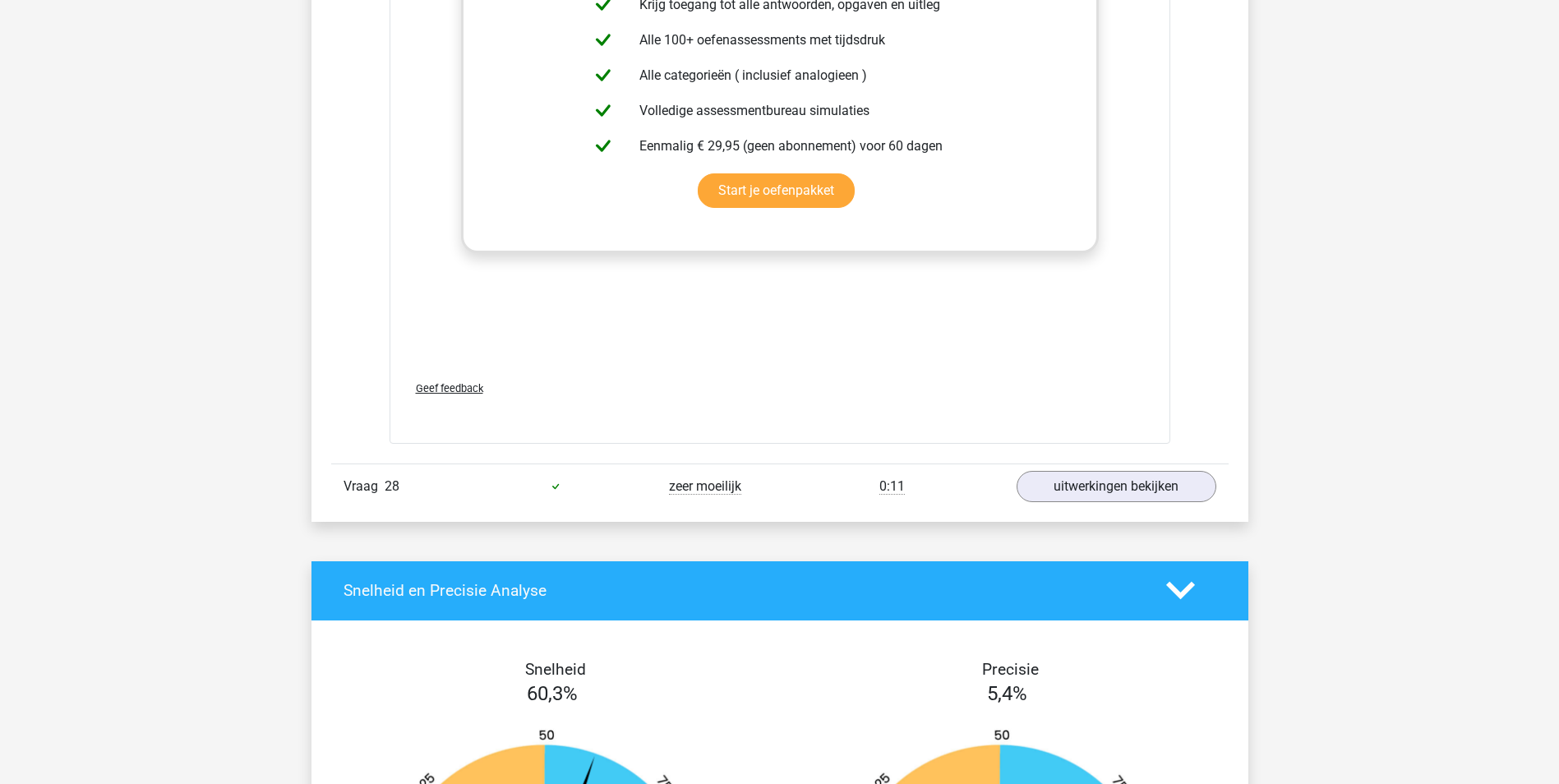
scroll to position [24725, 0]
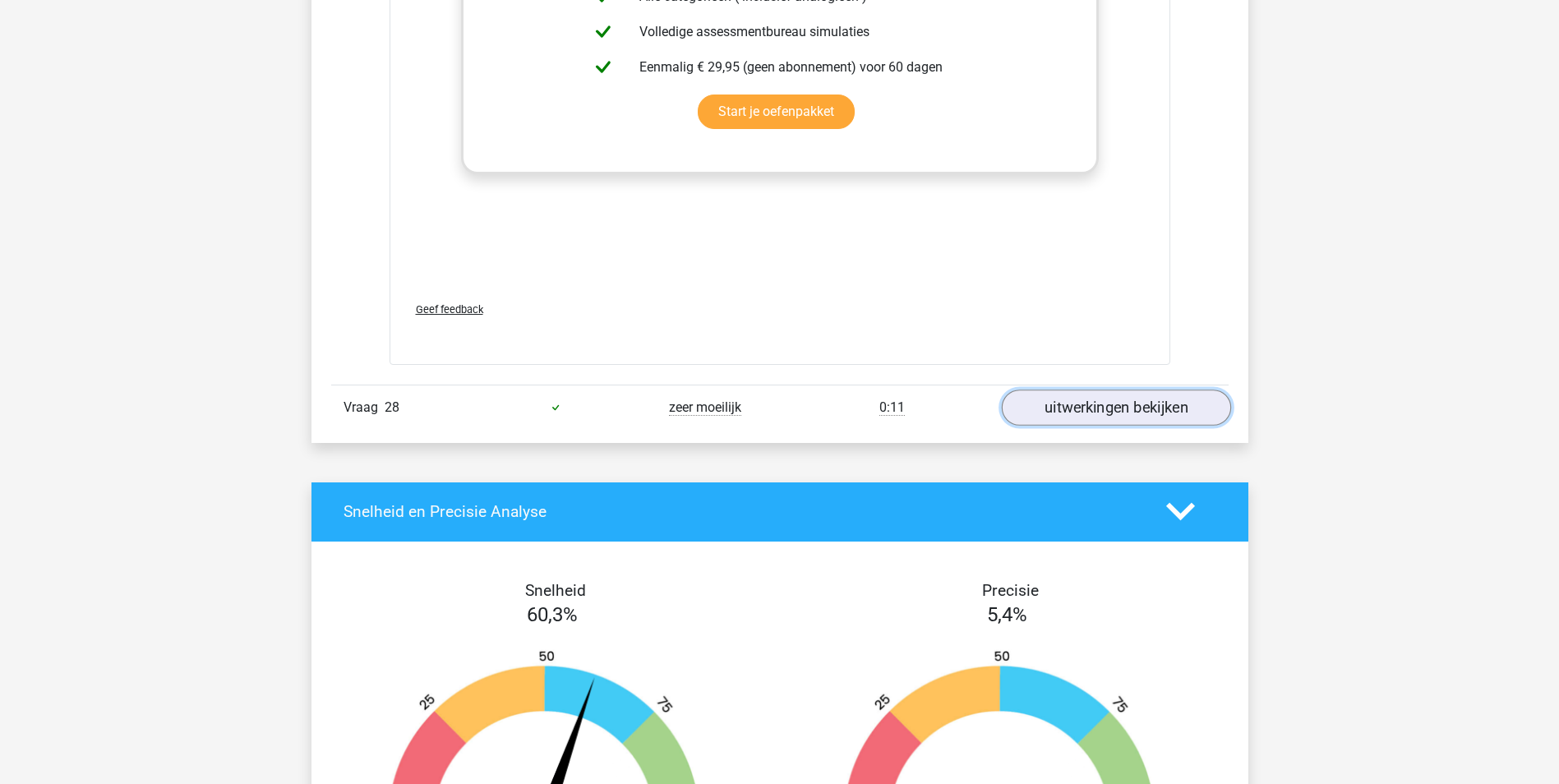
click at [1090, 405] on link "uitwerkingen bekijken" at bounding box center [1115, 407] width 229 height 36
